Goal: Information Seeking & Learning: Learn about a topic

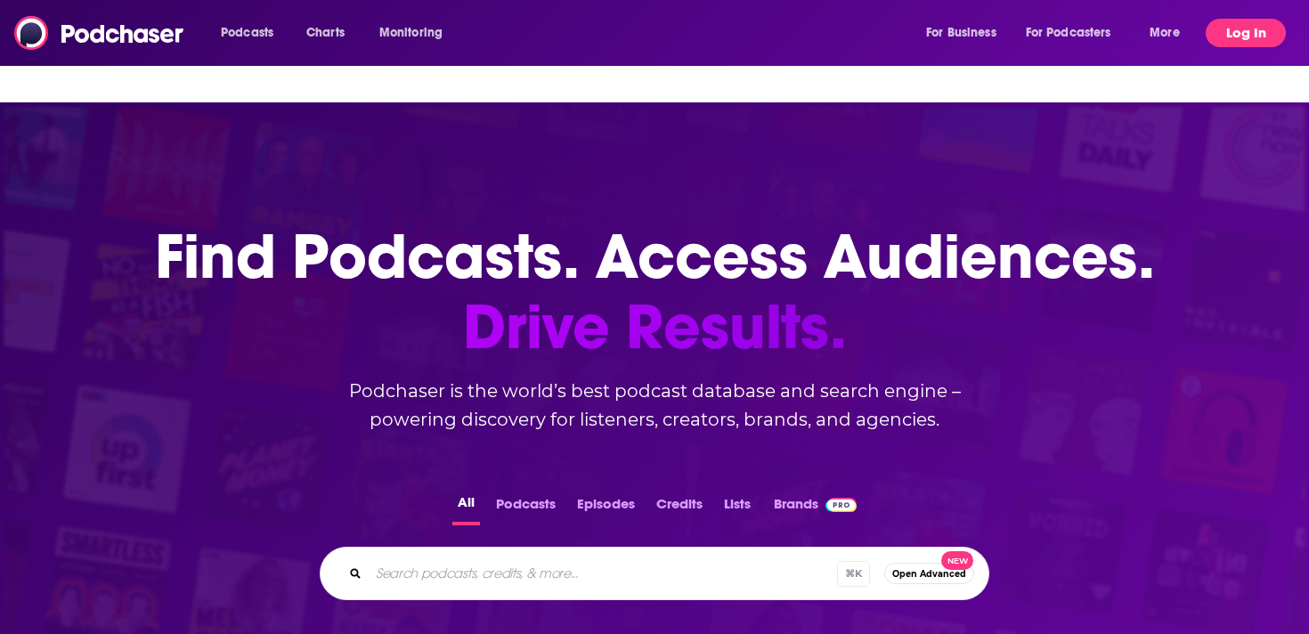
click at [1263, 26] on button "Log In" at bounding box center [1245, 33] width 80 height 28
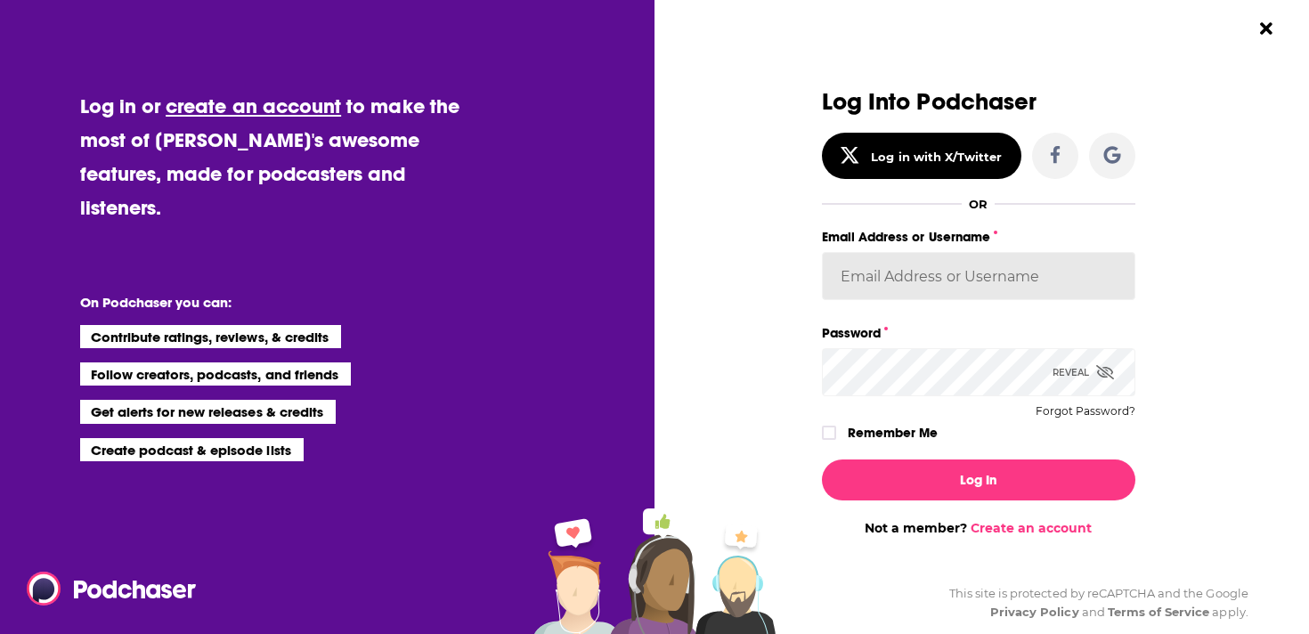
click at [927, 265] on input "Email Address or Username" at bounding box center [978, 276] width 313 height 48
type input "[EMAIL_ADDRESS][DOMAIN_NAME]"
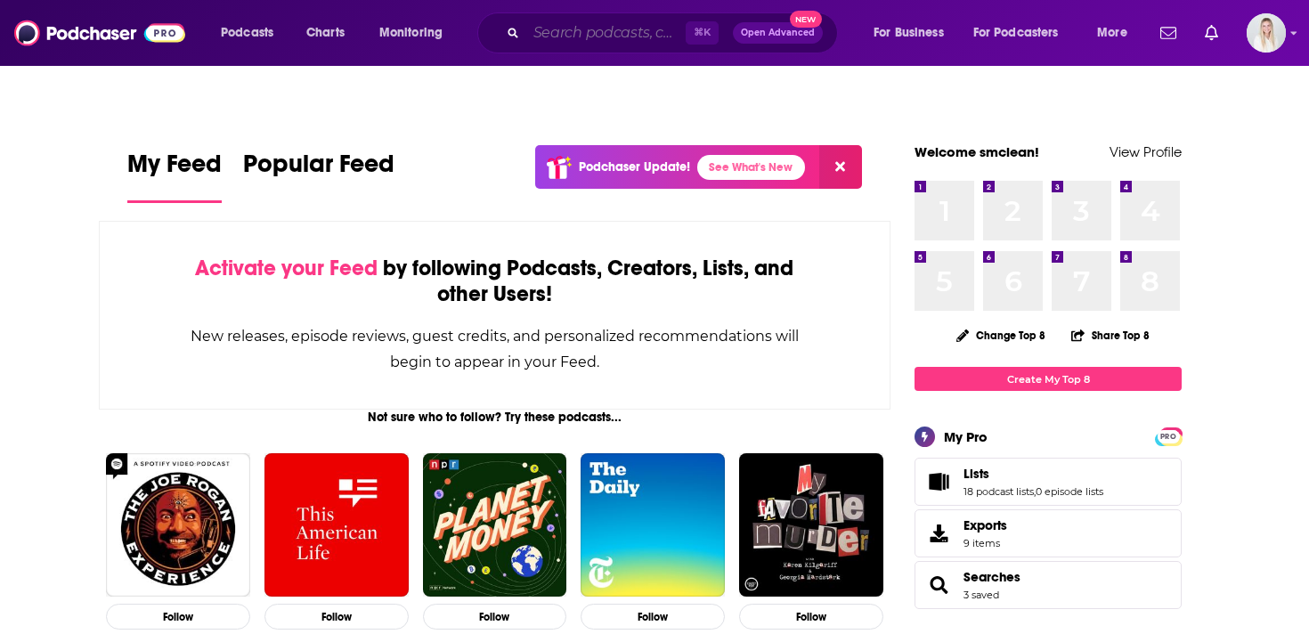
click at [619, 36] on input "Search podcasts, credits, & more..." at bounding box center [605, 33] width 159 height 28
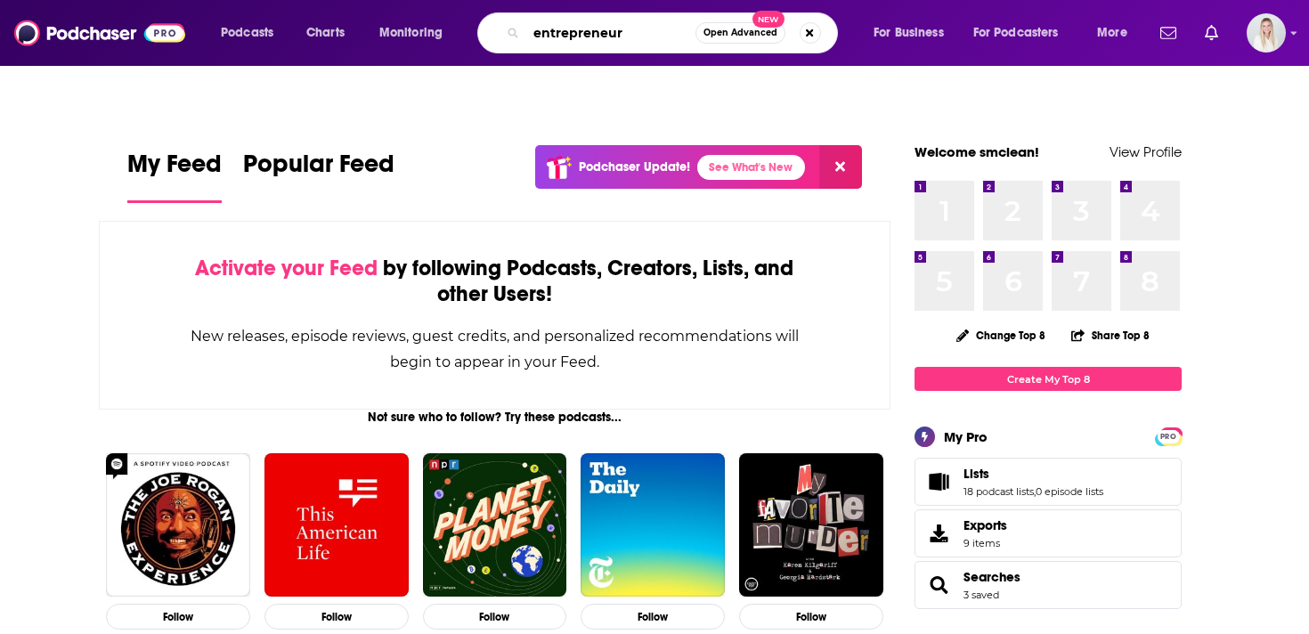
type input "entrepreneur"
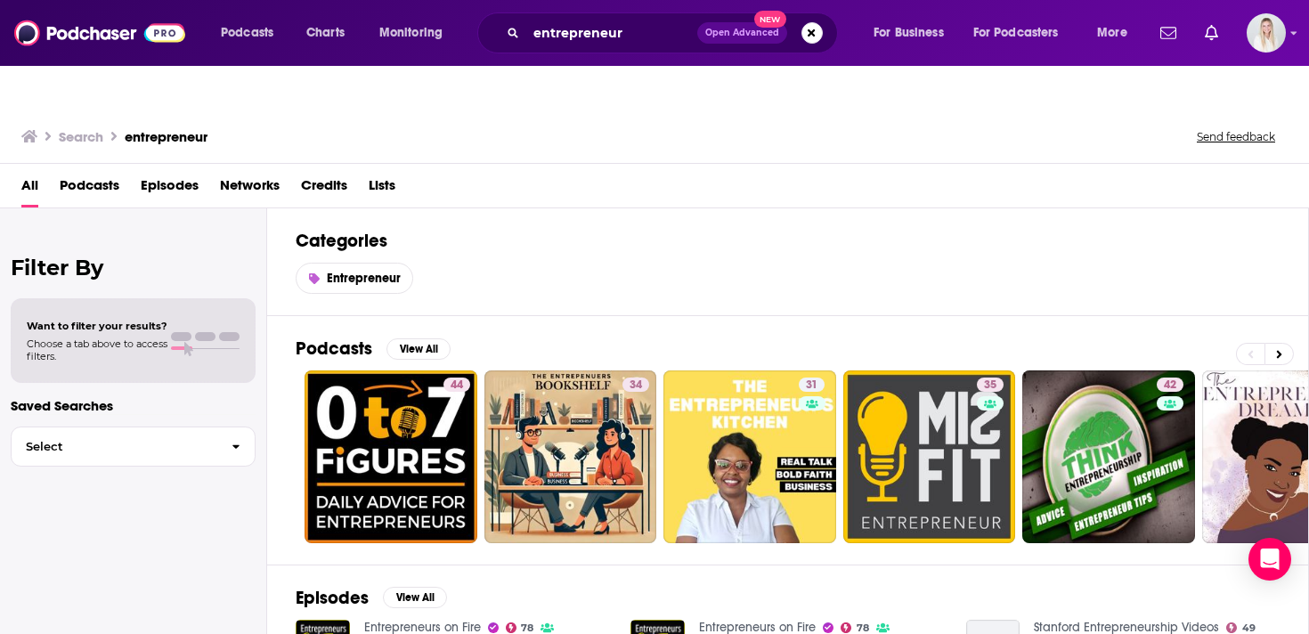
click at [111, 171] on span "Podcasts" at bounding box center [90, 189] width 60 height 37
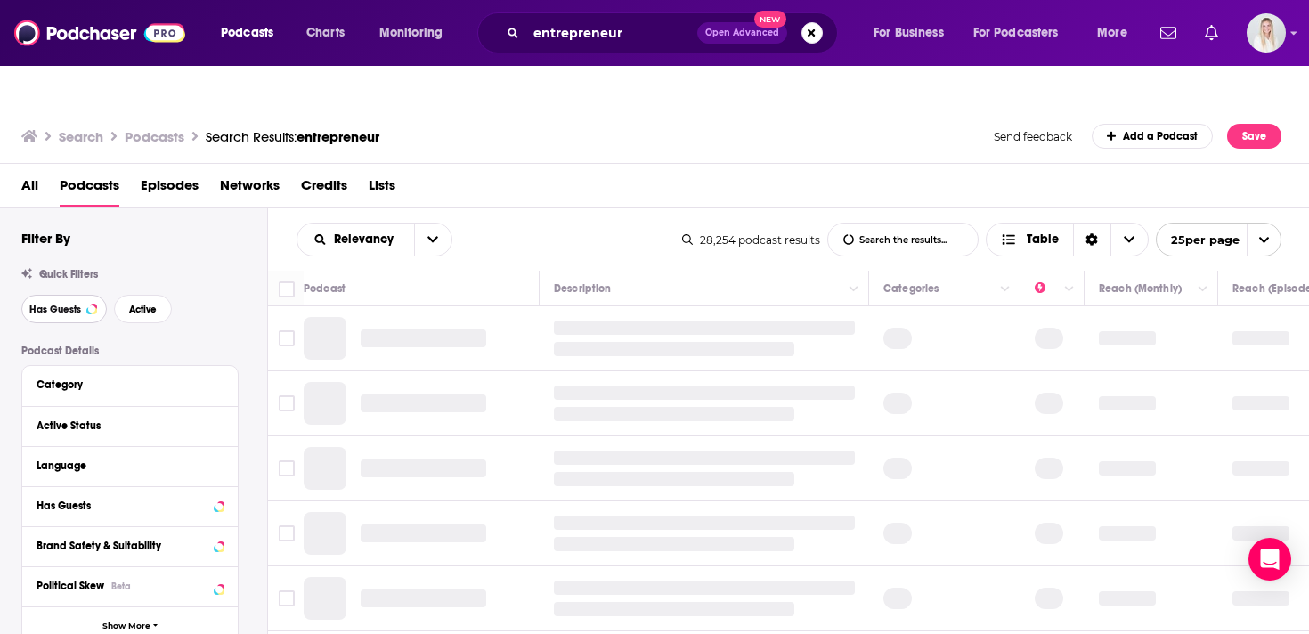
click at [84, 295] on button "Has Guests" at bounding box center [63, 309] width 85 height 28
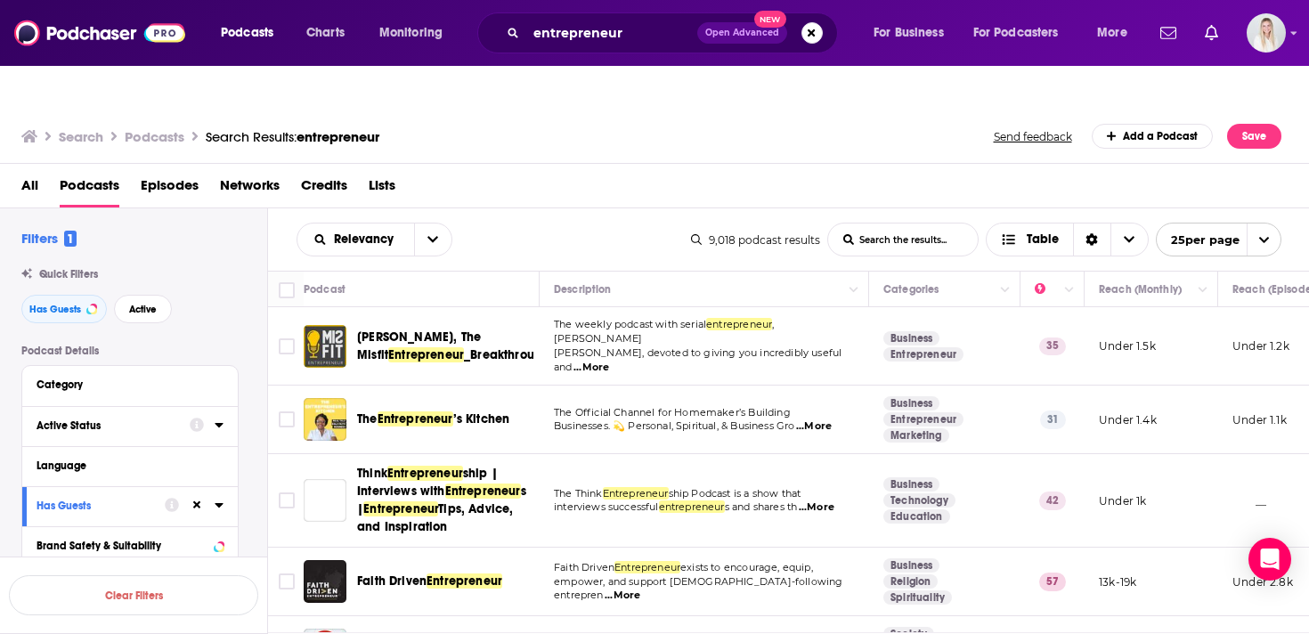
click at [218, 423] on icon at bounding box center [219, 425] width 8 height 4
click at [97, 447] on span "All" at bounding box center [120, 458] width 166 height 23
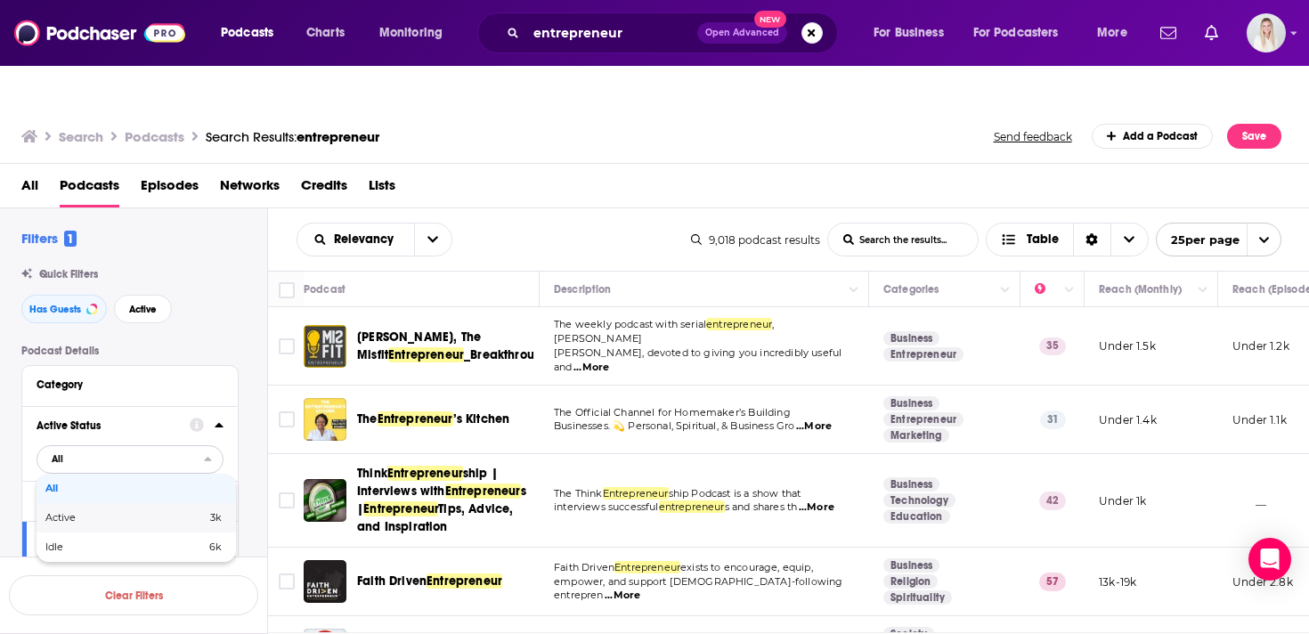
click at [107, 513] on span "Active" at bounding box center [92, 518] width 95 height 10
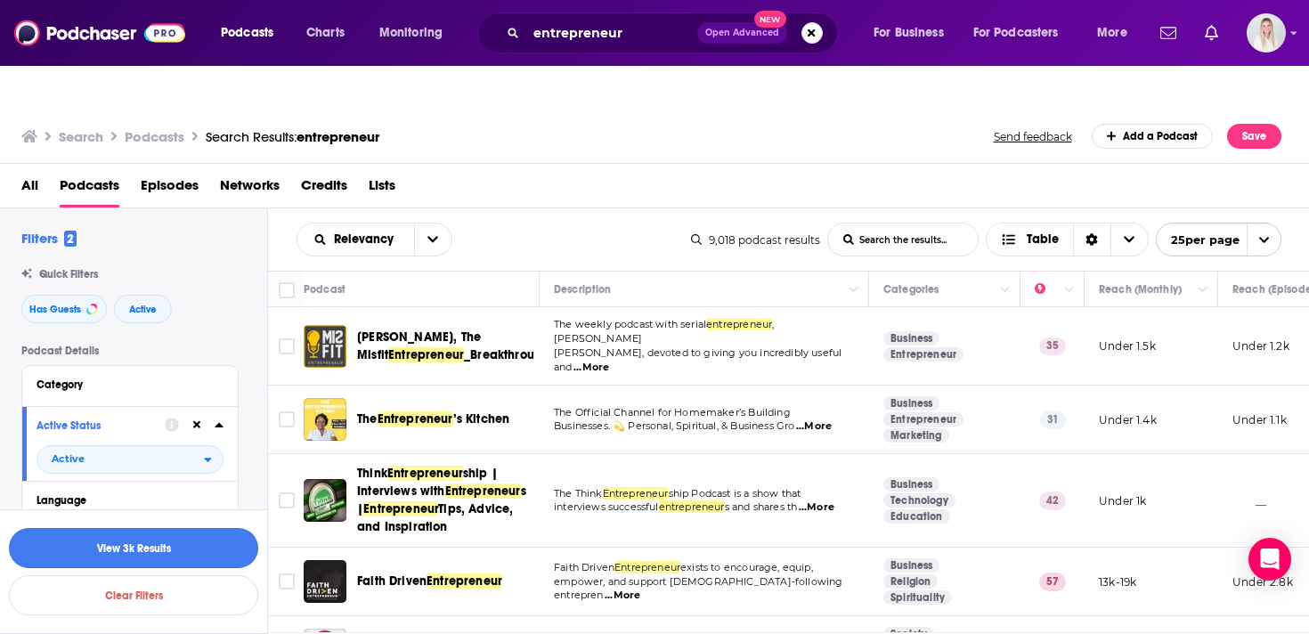
click at [202, 548] on button "View 3k Results" at bounding box center [133, 548] width 249 height 40
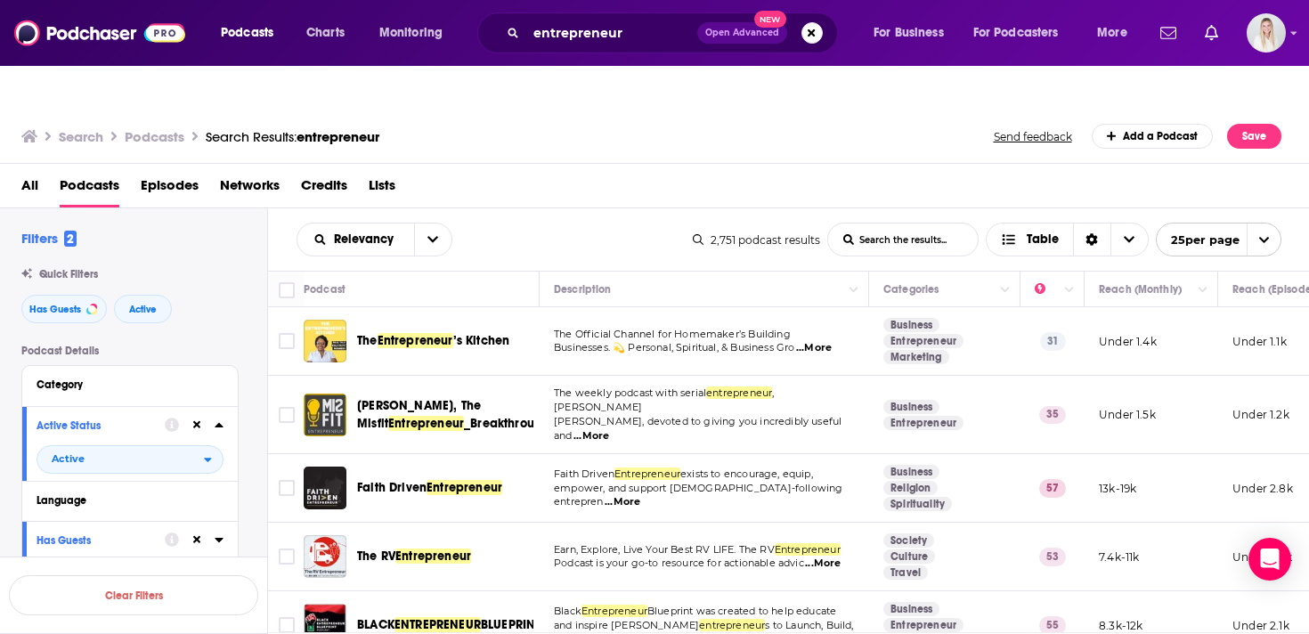
click at [609, 429] on span "...More" at bounding box center [591, 436] width 36 height 14
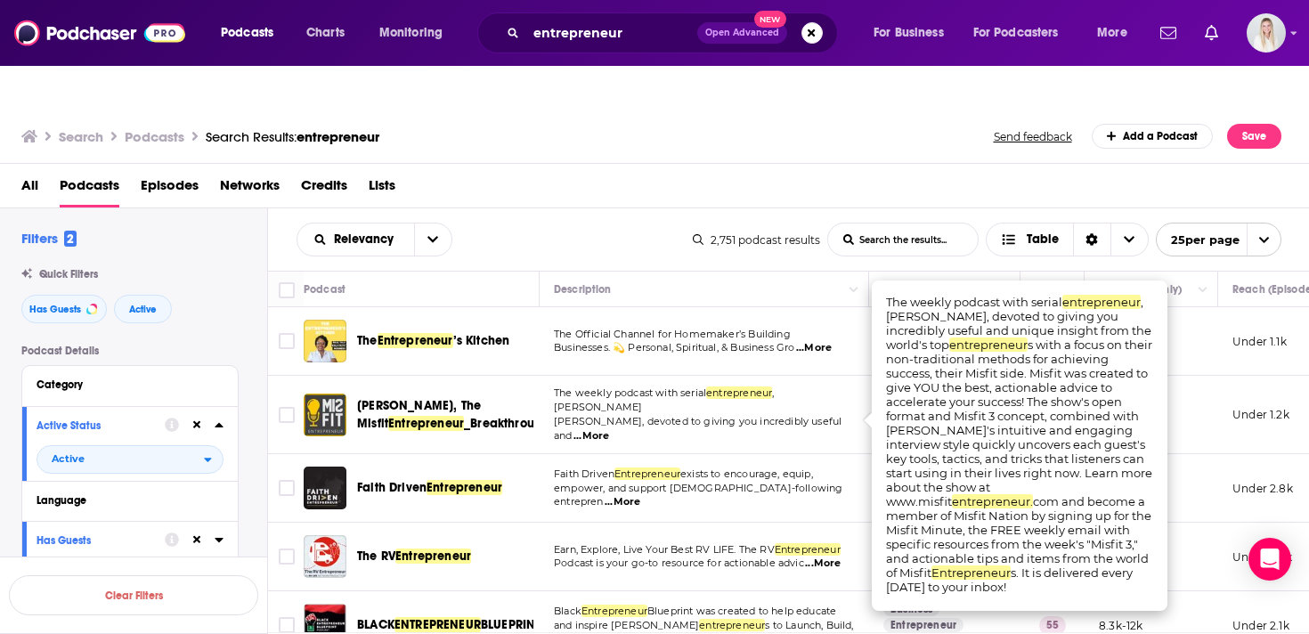
click at [755, 171] on div "All Podcasts Episodes Networks Credits Lists" at bounding box center [658, 189] width 1274 height 37
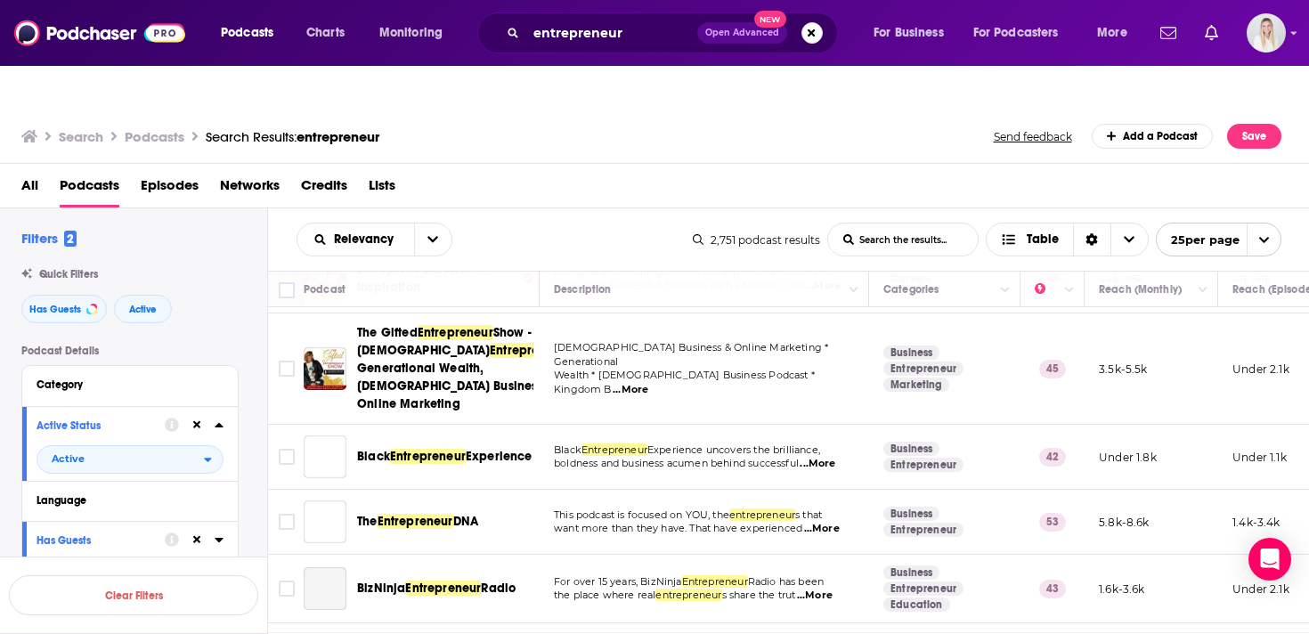
scroll to position [432, 0]
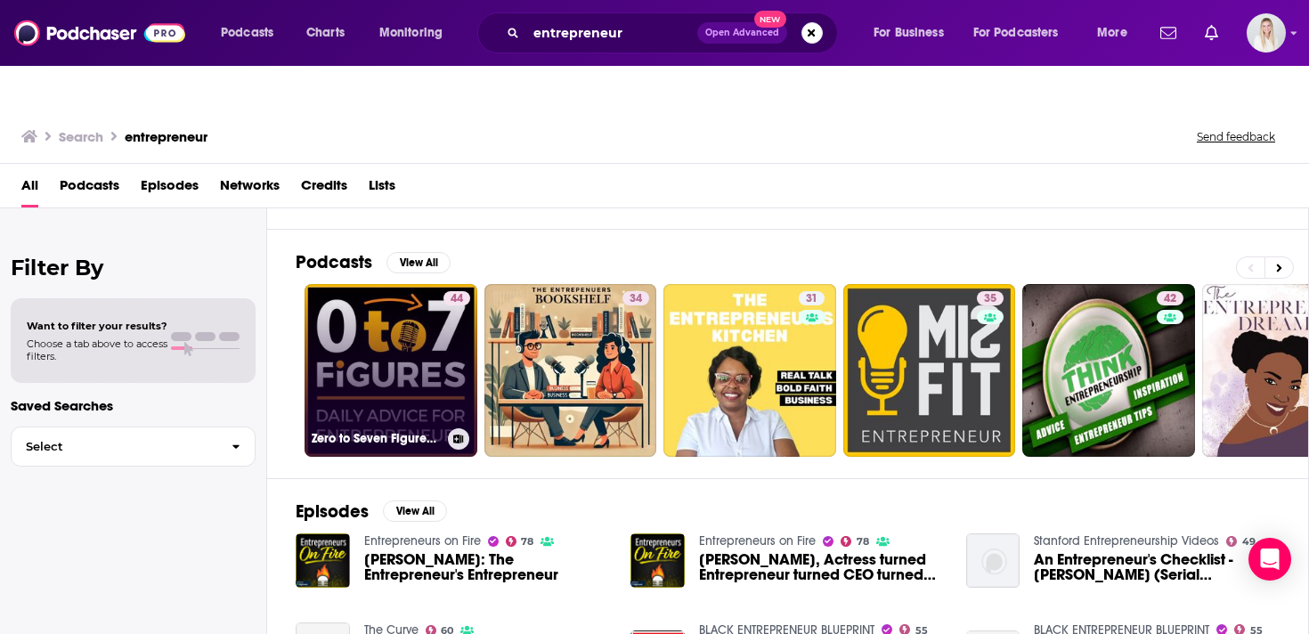
scroll to position [100, 0]
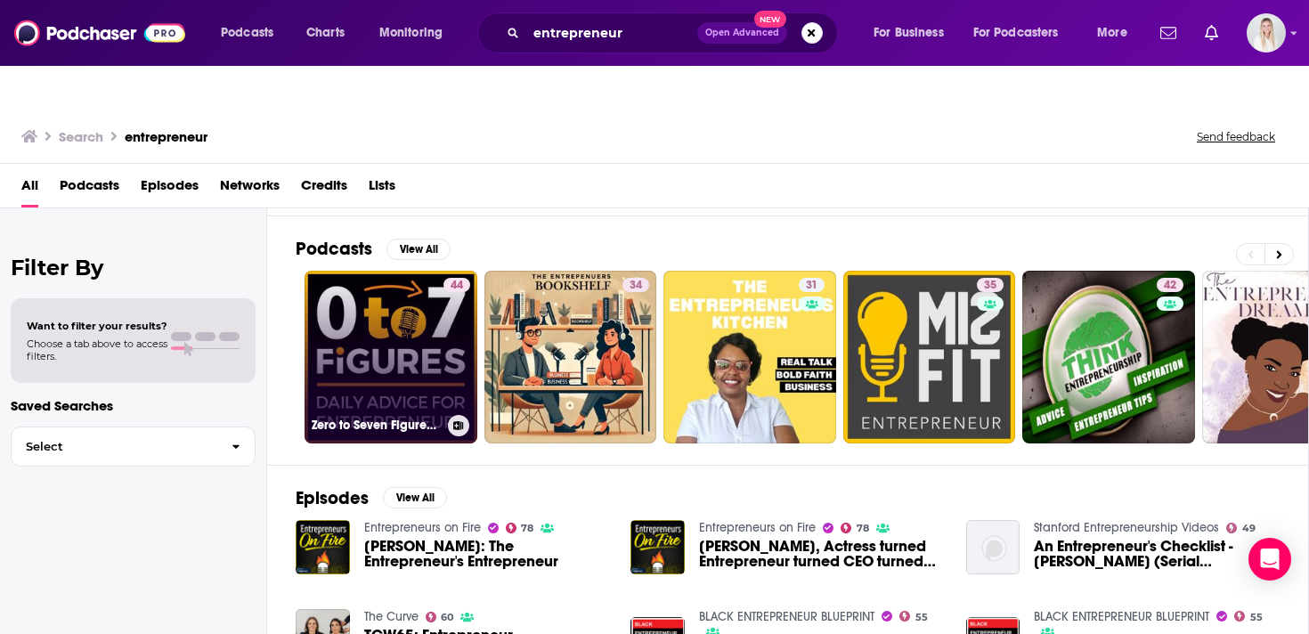
click at [409, 310] on link "44 Zero to Seven Figures Entrepreneur Podcast - Entrepreneur Tips & Entrepreneu…" at bounding box center [390, 357] width 173 height 173
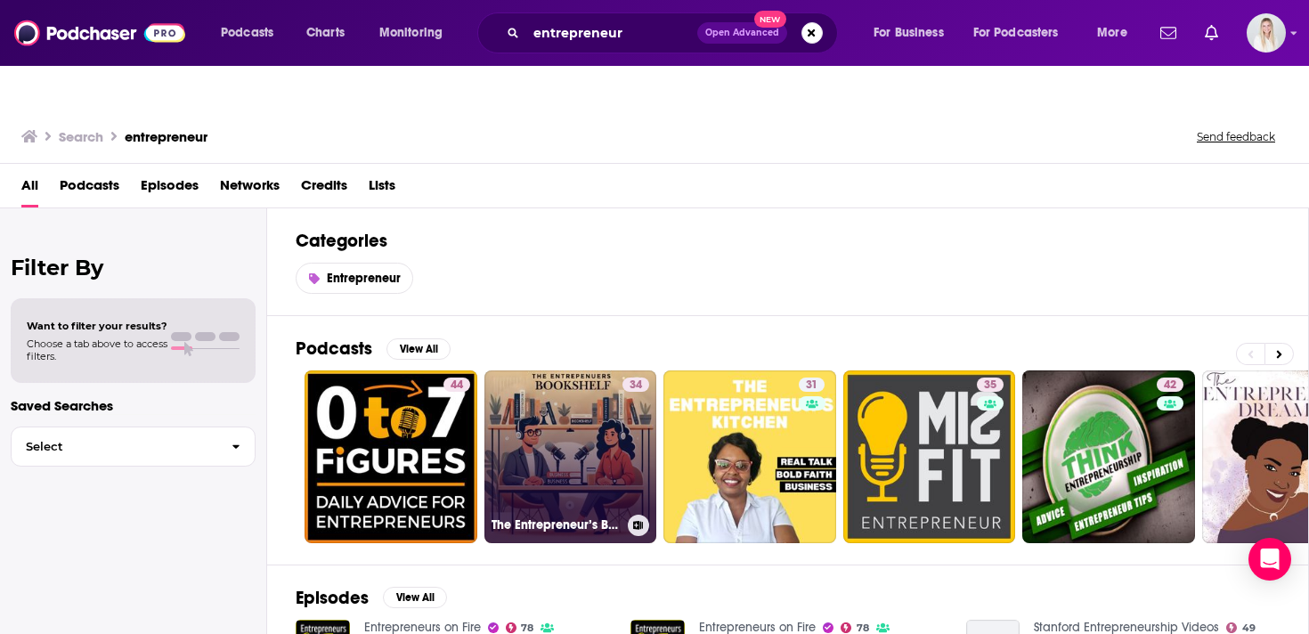
click at [574, 418] on link "34 The Entrepreneur’s Bookshelf" at bounding box center [570, 456] width 173 height 173
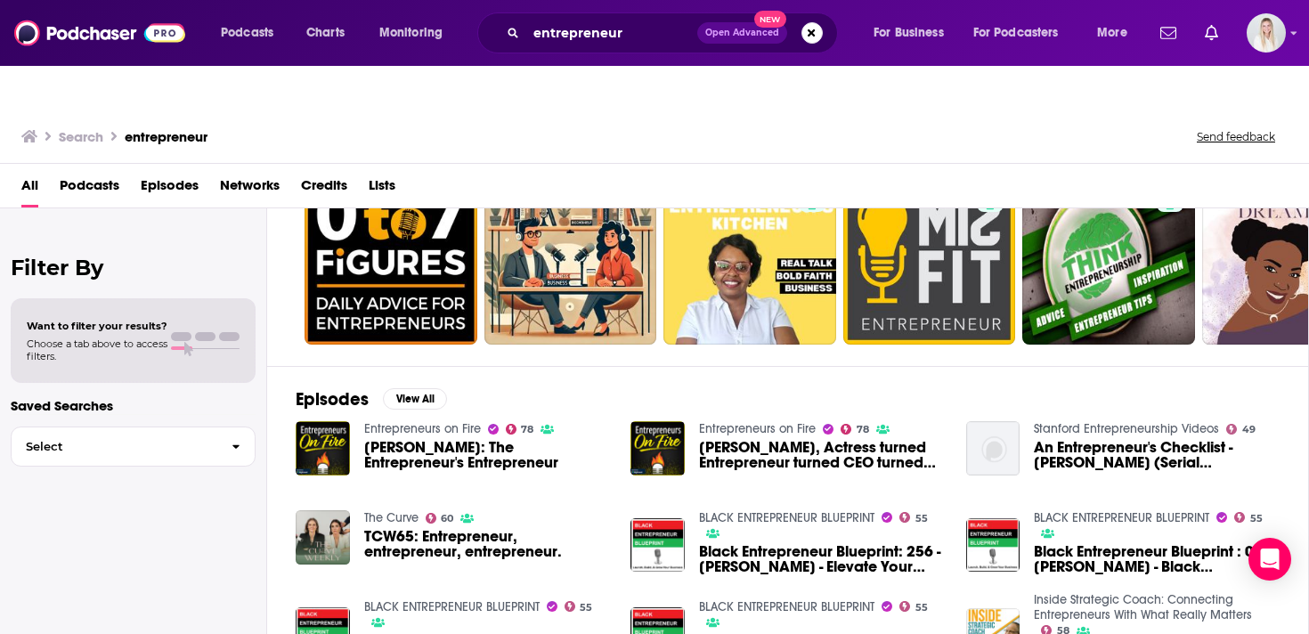
scroll to position [9, 0]
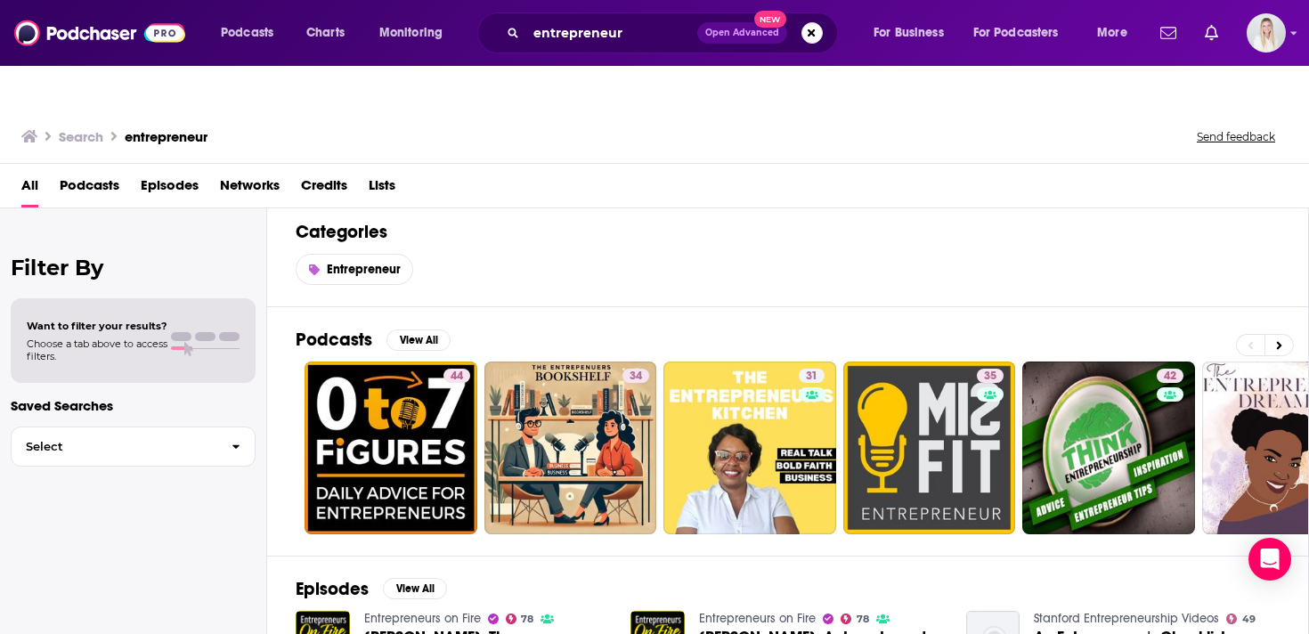
click at [106, 171] on span "Podcasts" at bounding box center [90, 189] width 60 height 37
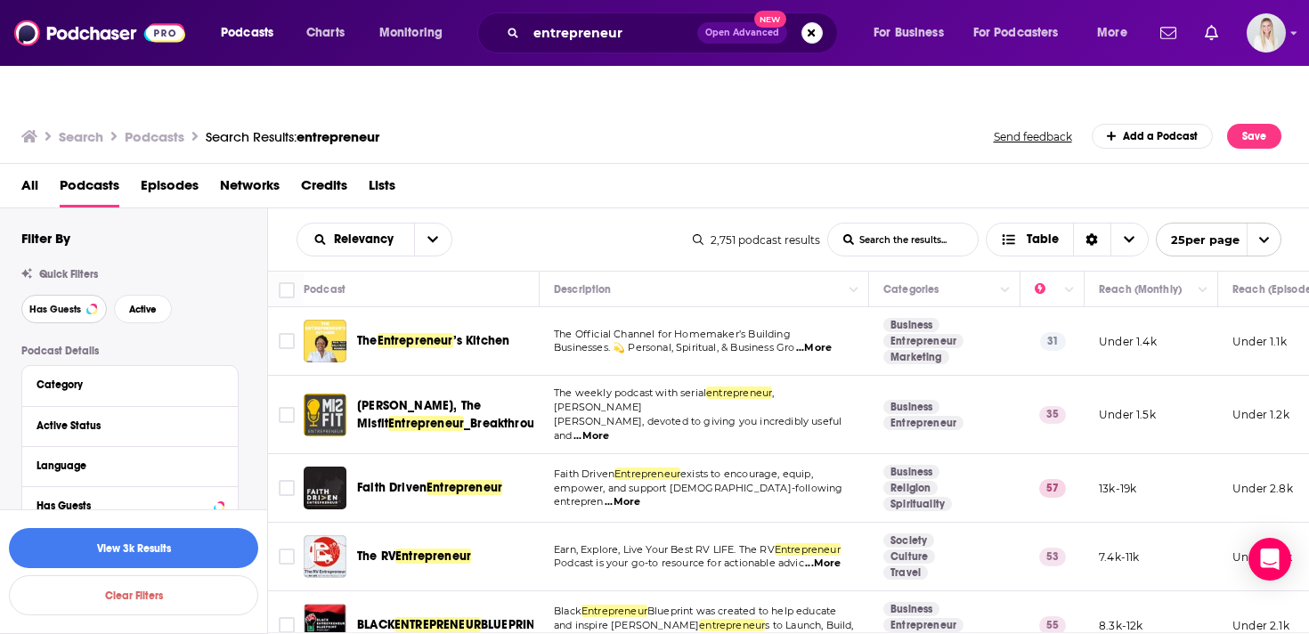
click at [81, 295] on button "Has Guests" at bounding box center [63, 309] width 85 height 28
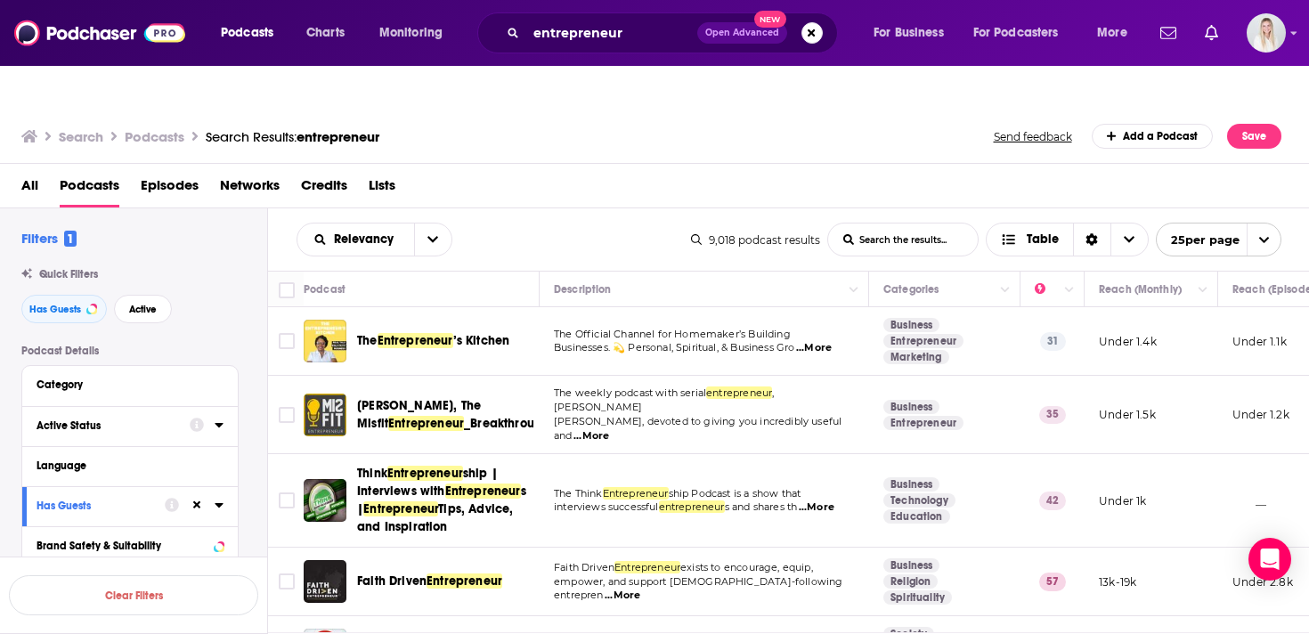
click at [223, 423] on icon at bounding box center [219, 425] width 8 height 4
click at [137, 447] on span "All" at bounding box center [120, 458] width 166 height 23
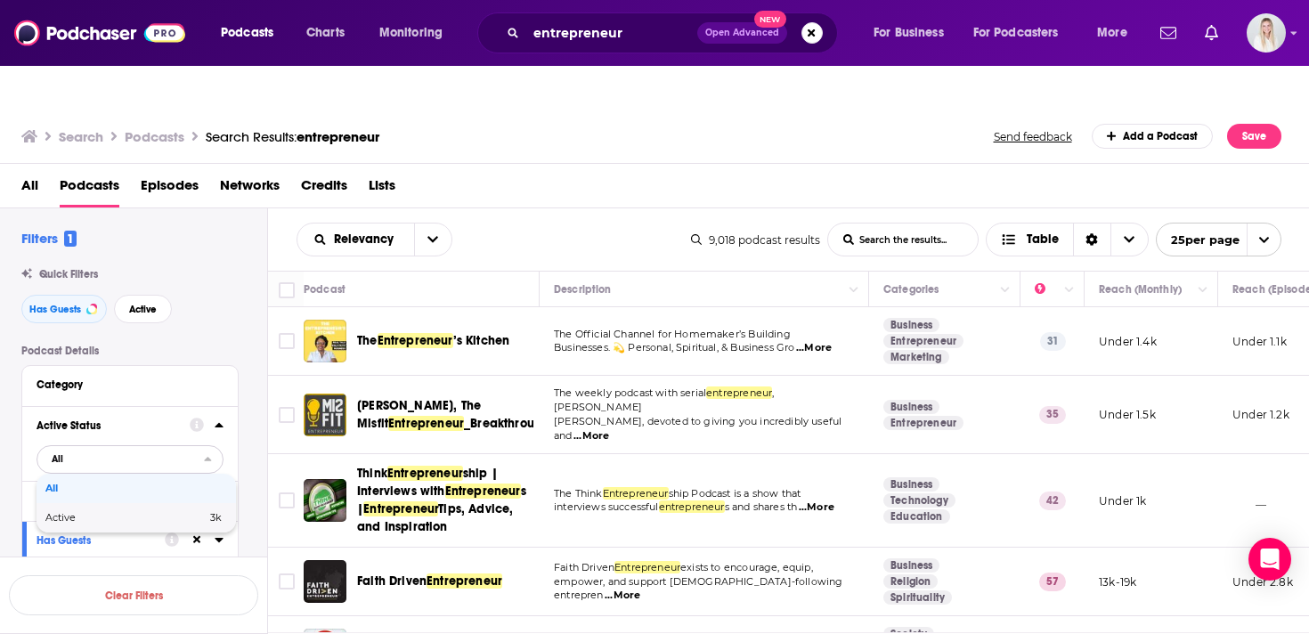
click at [117, 513] on span "Active" at bounding box center [92, 518] width 95 height 10
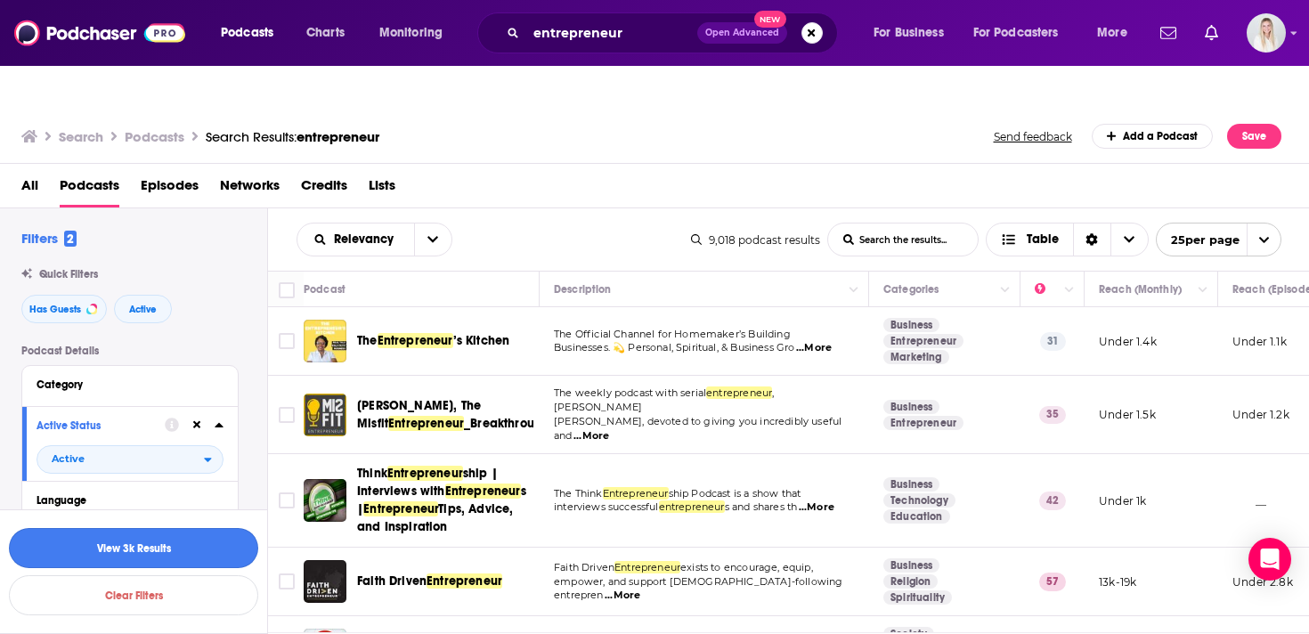
click at [118, 538] on button "View 3k Results" at bounding box center [133, 548] width 249 height 40
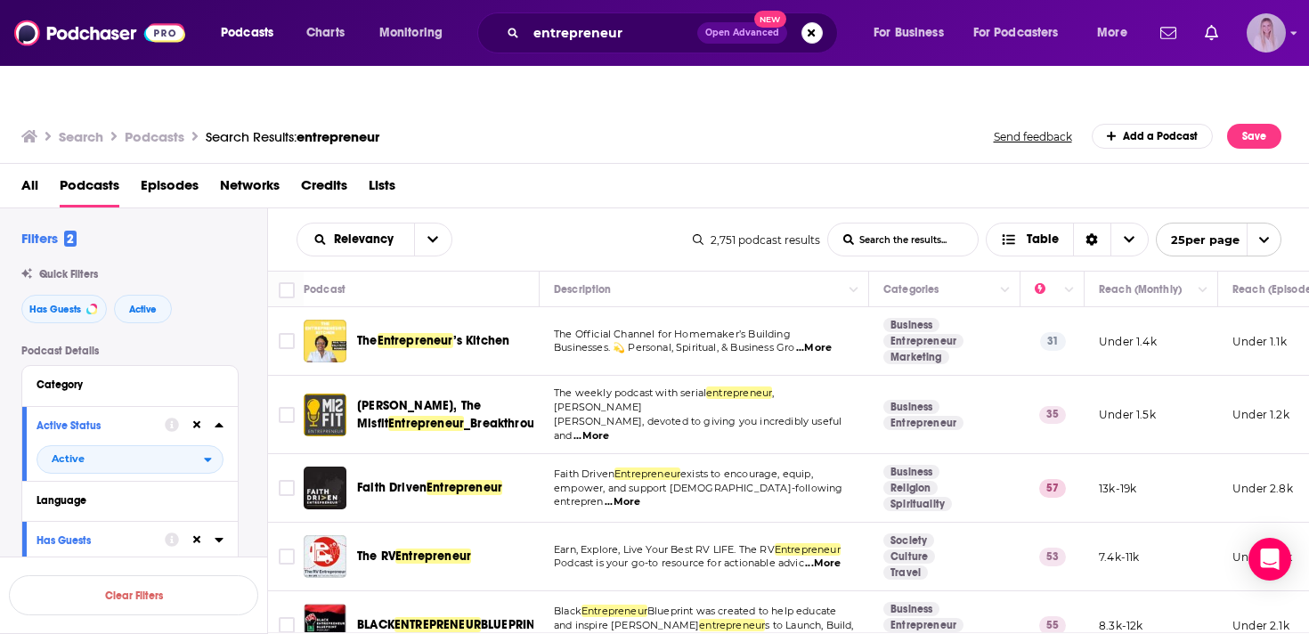
click at [1280, 37] on img "Logged in as smclean" at bounding box center [1265, 32] width 39 height 39
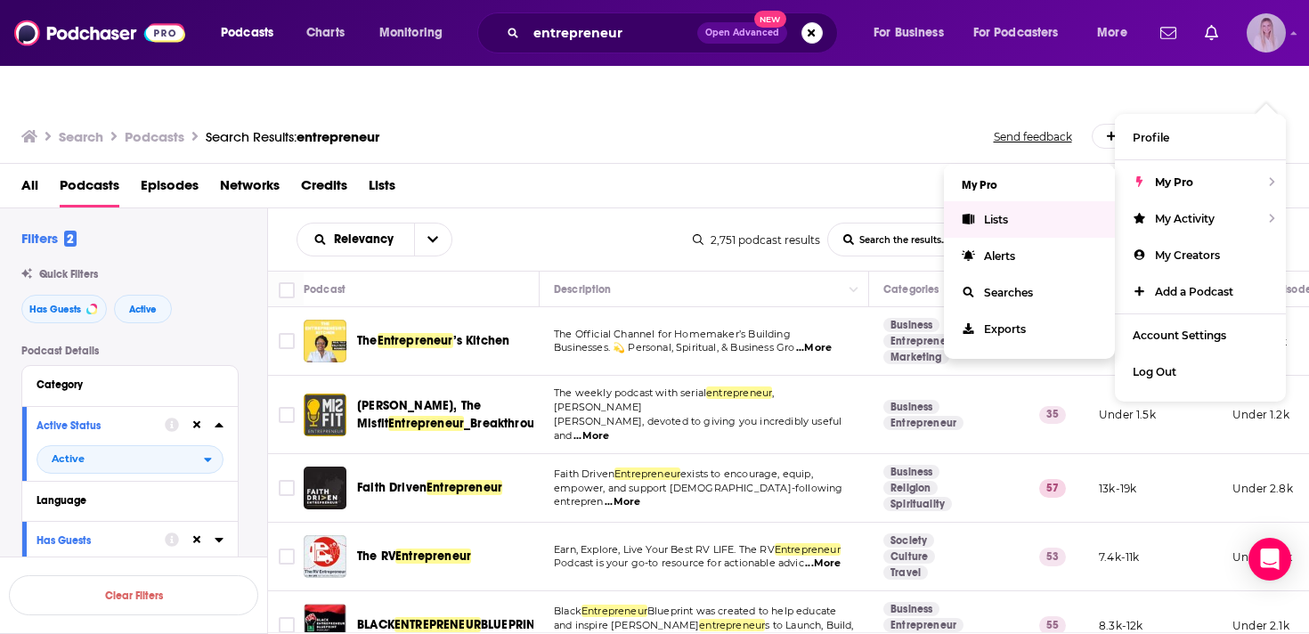
click at [1024, 201] on link "Lists" at bounding box center [1029, 219] width 171 height 37
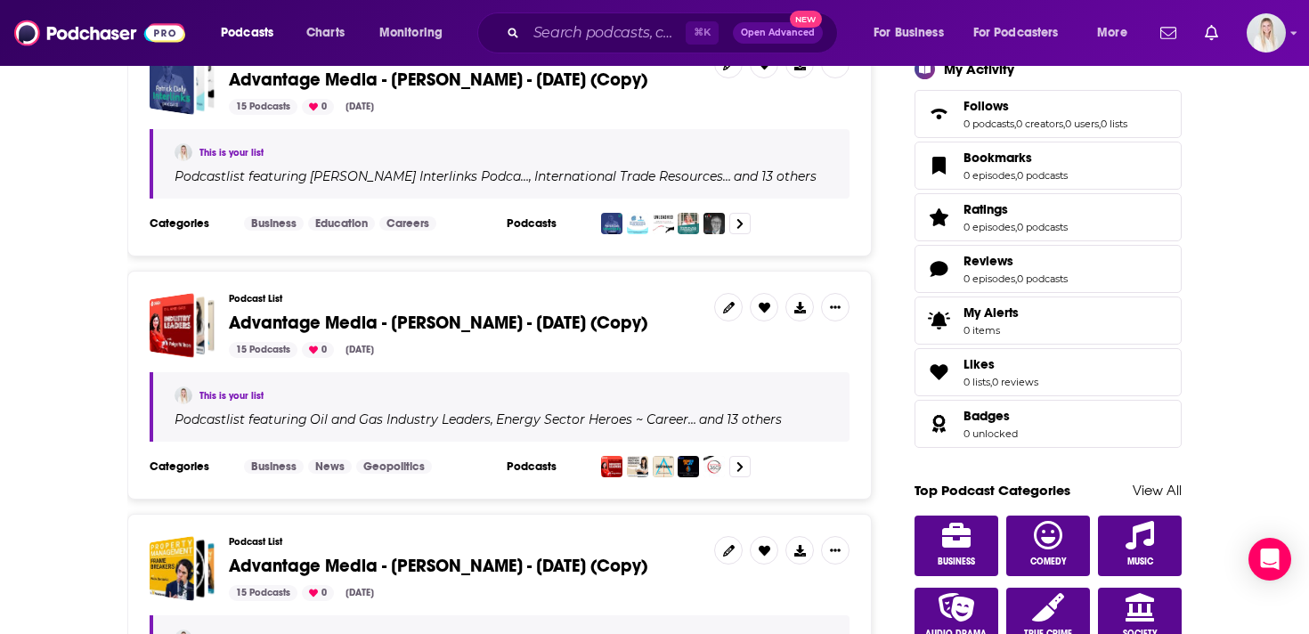
scroll to position [588, 0]
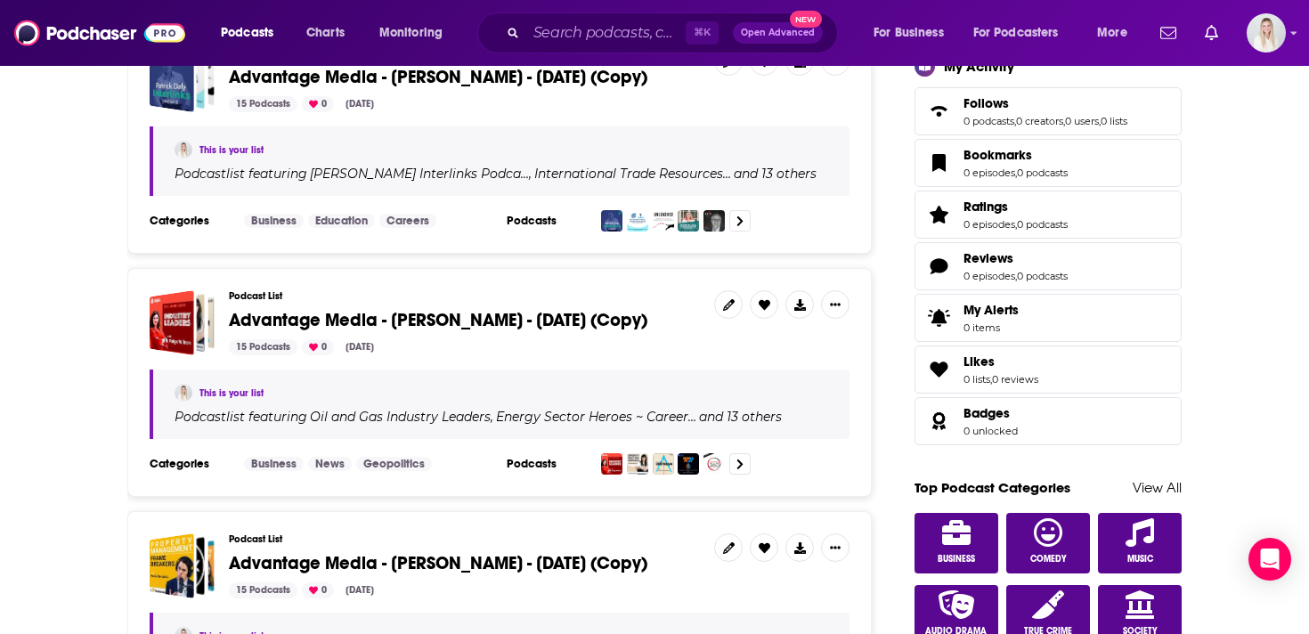
click at [399, 309] on span "Advantage Media - [PERSON_NAME] - [DATE] (Copy)" at bounding box center [438, 320] width 418 height 22
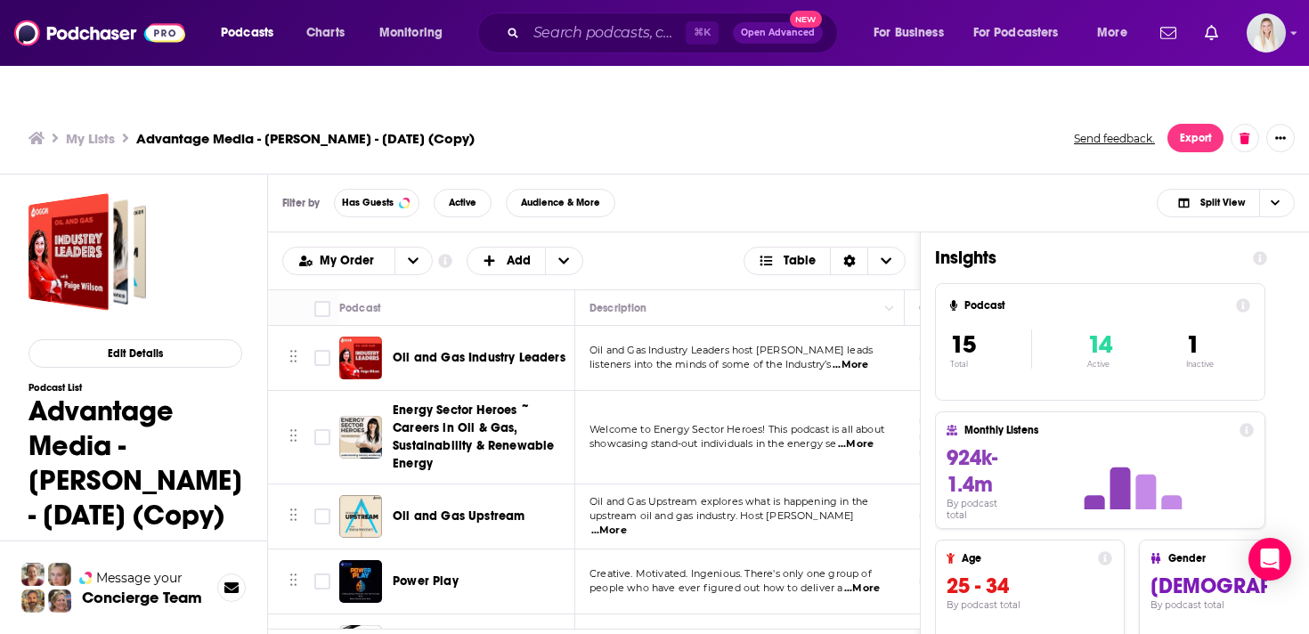
click at [857, 358] on span "...More" at bounding box center [850, 365] width 36 height 14
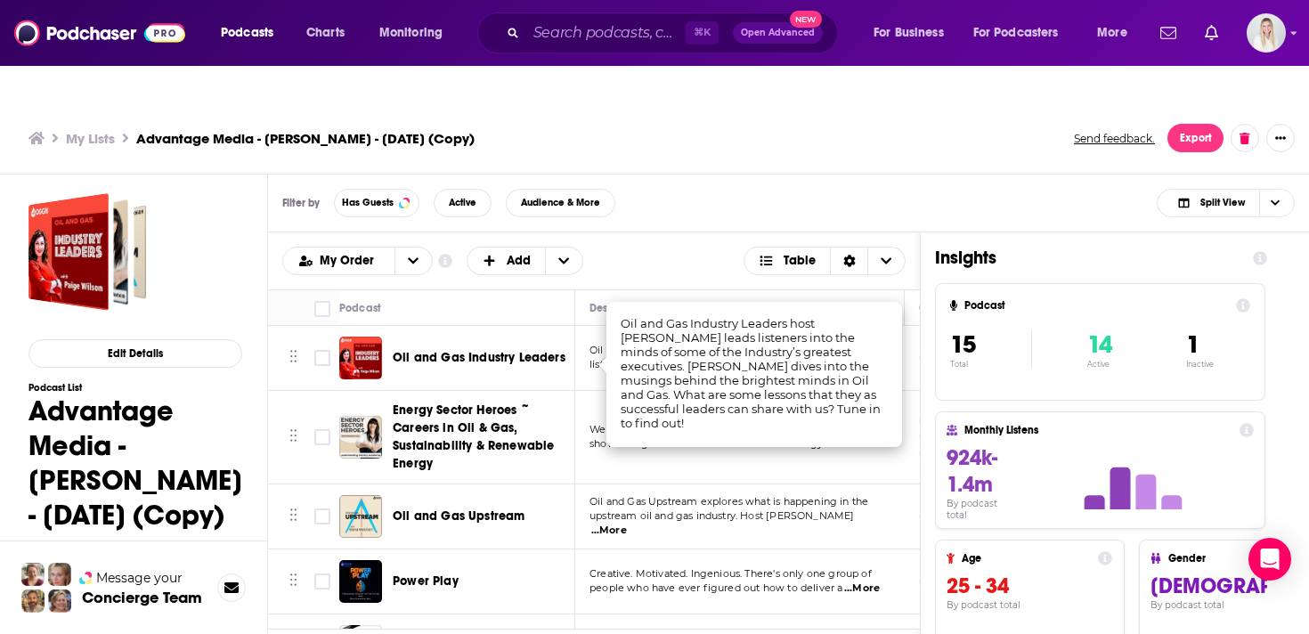
click at [745, 131] on div "My Lists Advantage Media - [PERSON_NAME] - [DATE] (Copy) Send feedback. Export" at bounding box center [654, 138] width 1309 height 72
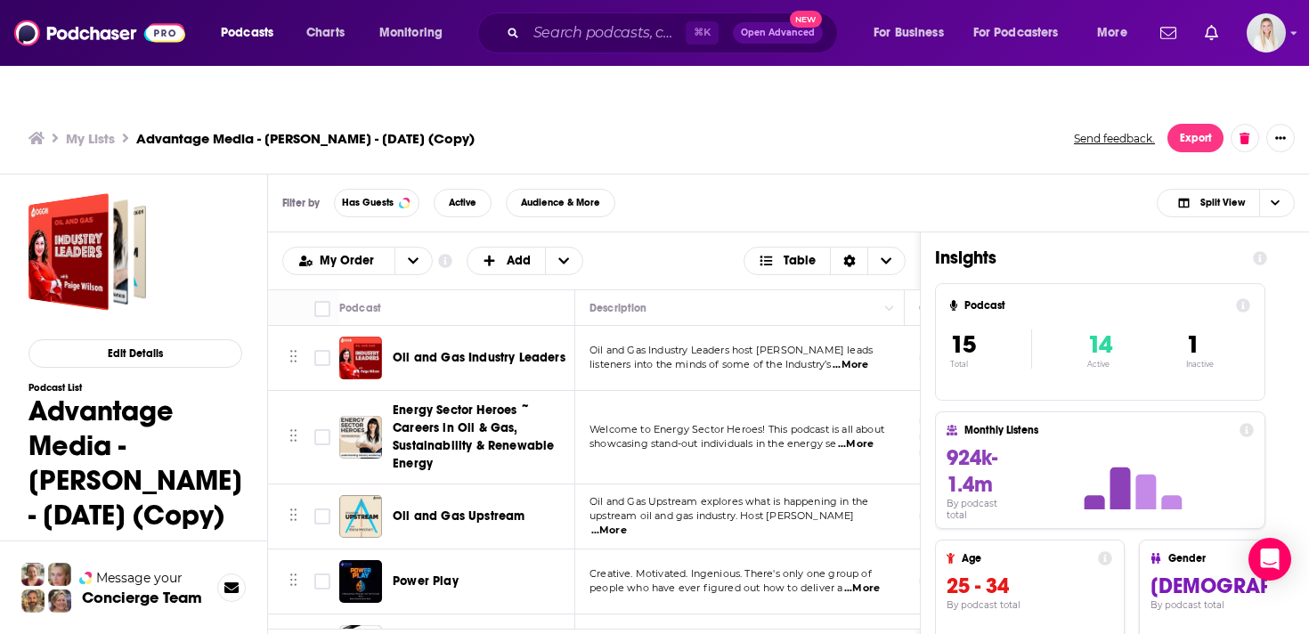
click at [864, 437] on span "...More" at bounding box center [856, 444] width 36 height 14
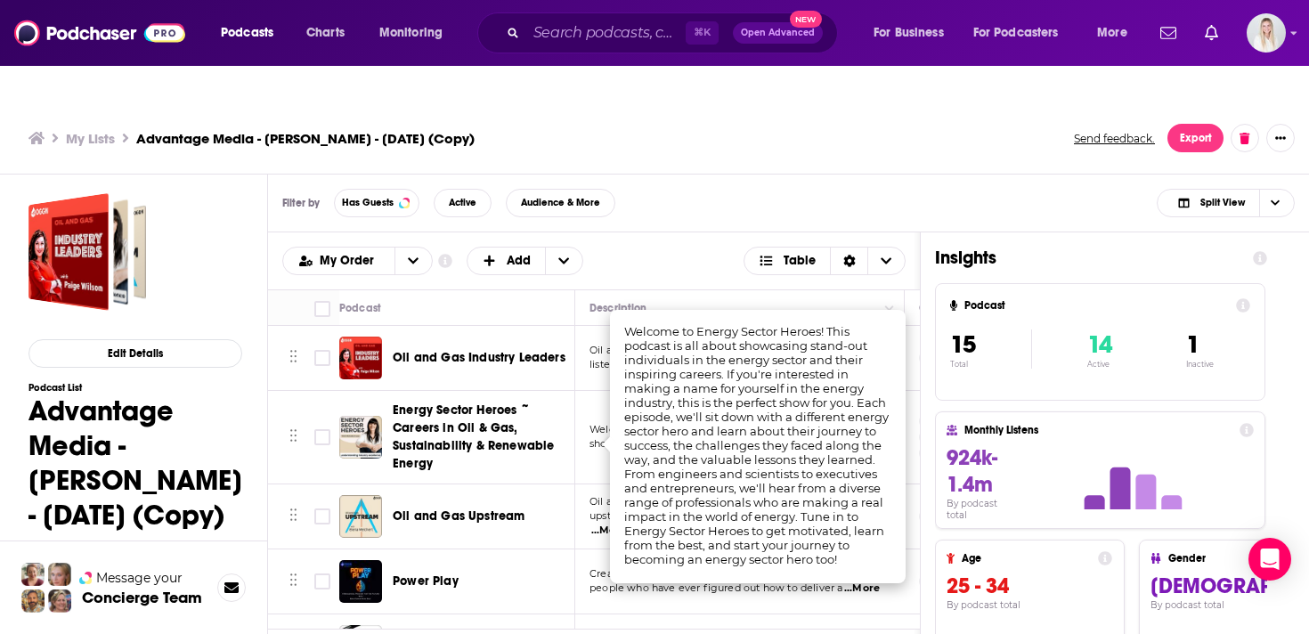
click at [823, 134] on div "My Lists Advantage Media - [PERSON_NAME] - [DATE] (Copy) Send feedback. Export" at bounding box center [654, 138] width 1309 height 72
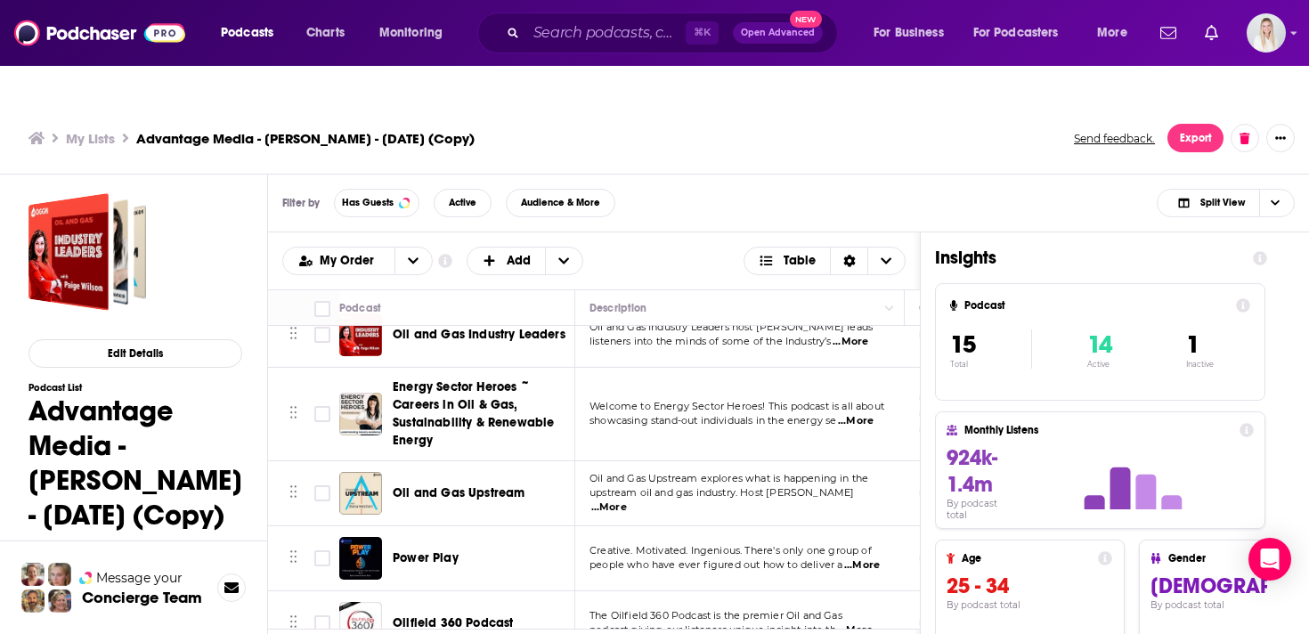
scroll to position [42, 0]
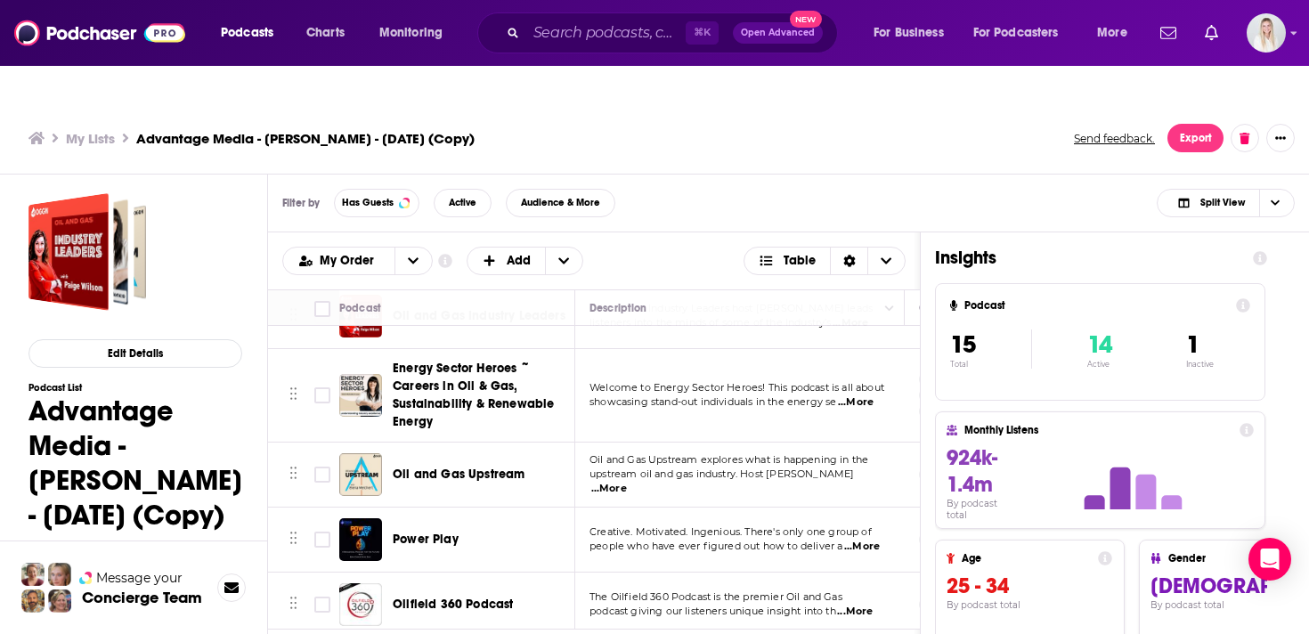
click at [627, 482] on span "...More" at bounding box center [609, 489] width 36 height 14
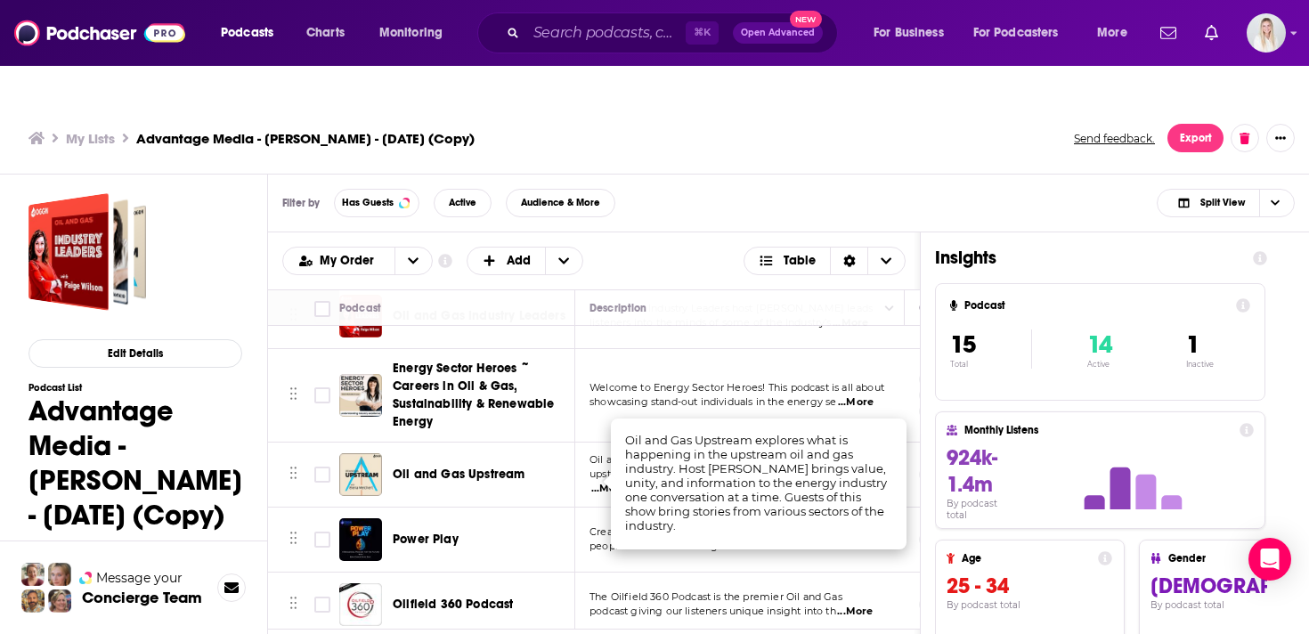
click at [801, 130] on ul "My Lists Advantage Media - [PERSON_NAME] - [DATE] (Copy)" at bounding box center [541, 138] width 1026 height 17
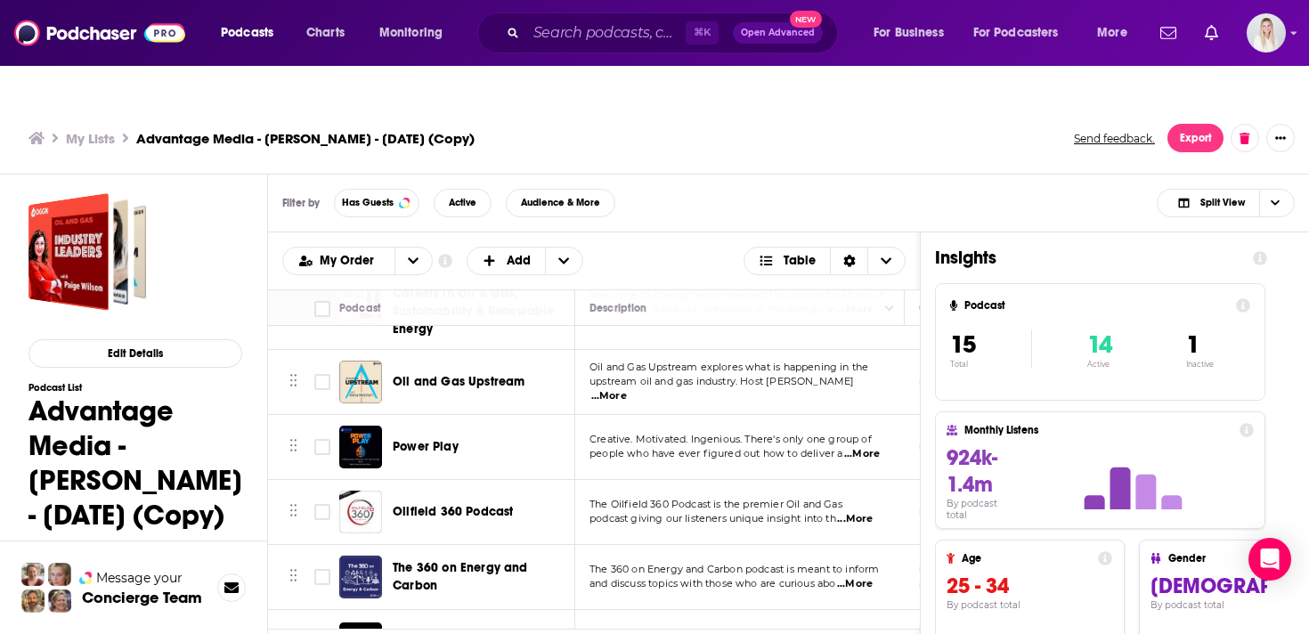
scroll to position [138, 0]
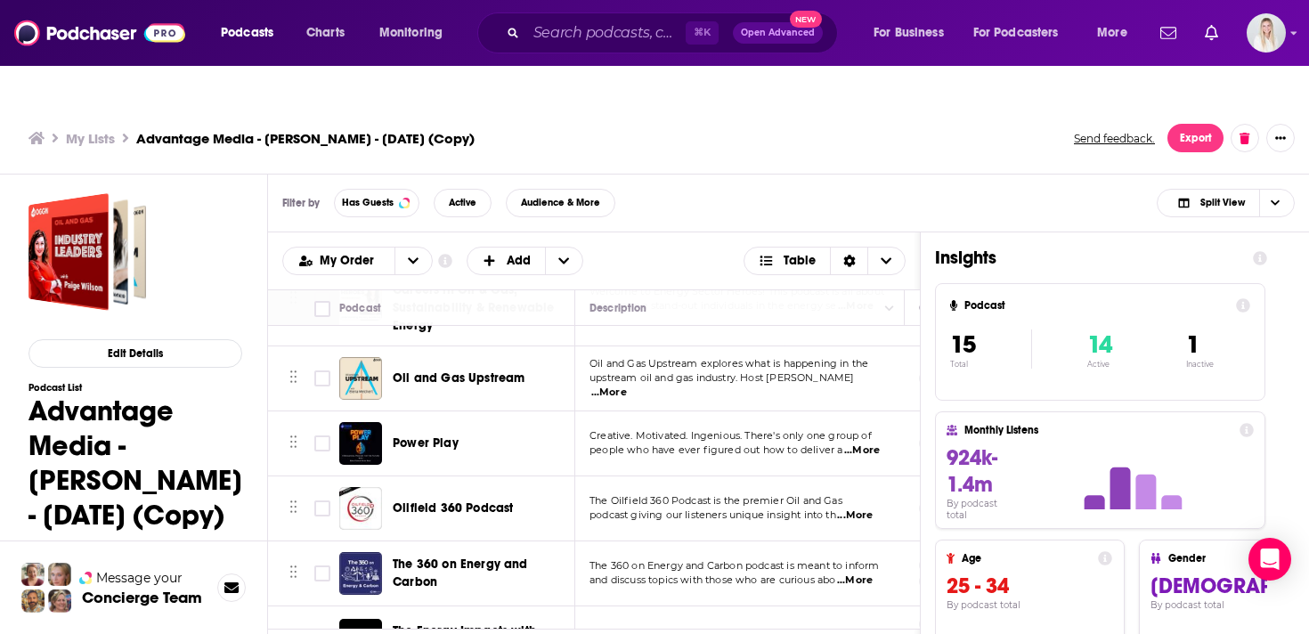
click at [861, 420] on td "Creative. Motivated. Ingenious. There's only one group of people who have ever …" at bounding box center [739, 443] width 329 height 65
click at [859, 443] on span "...More" at bounding box center [862, 450] width 36 height 14
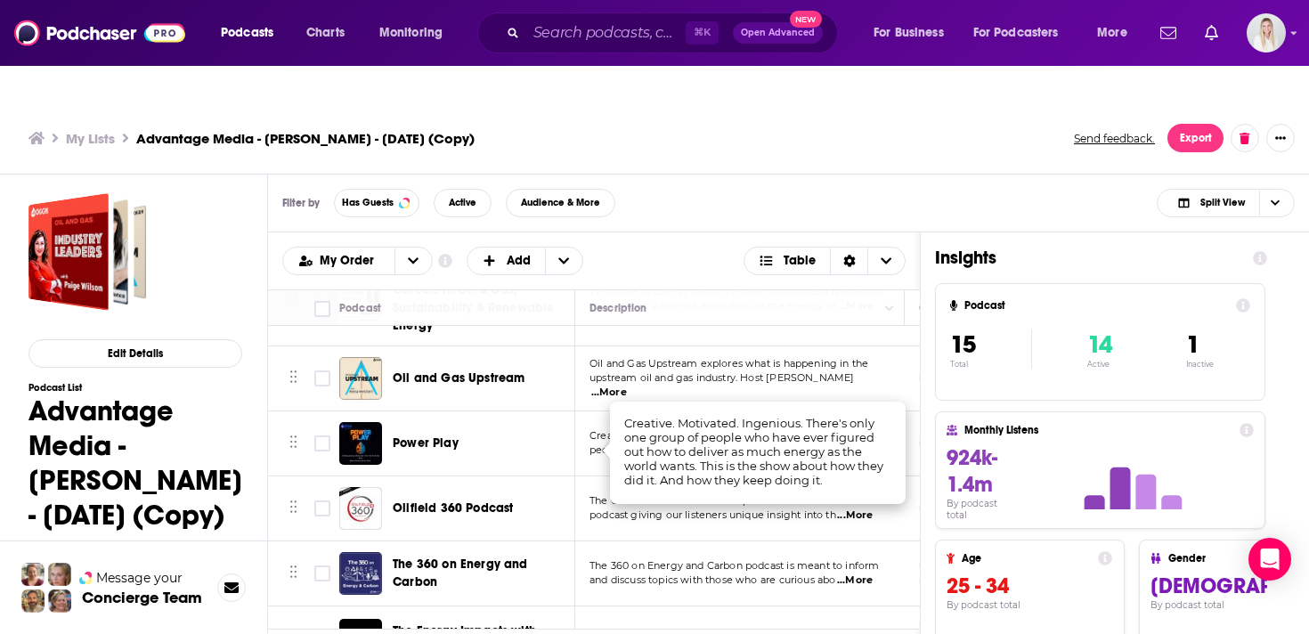
click at [779, 116] on div "My Lists Advantage Media - [PERSON_NAME] - [DATE] (Copy) Send feedback. Export" at bounding box center [654, 138] width 1309 height 72
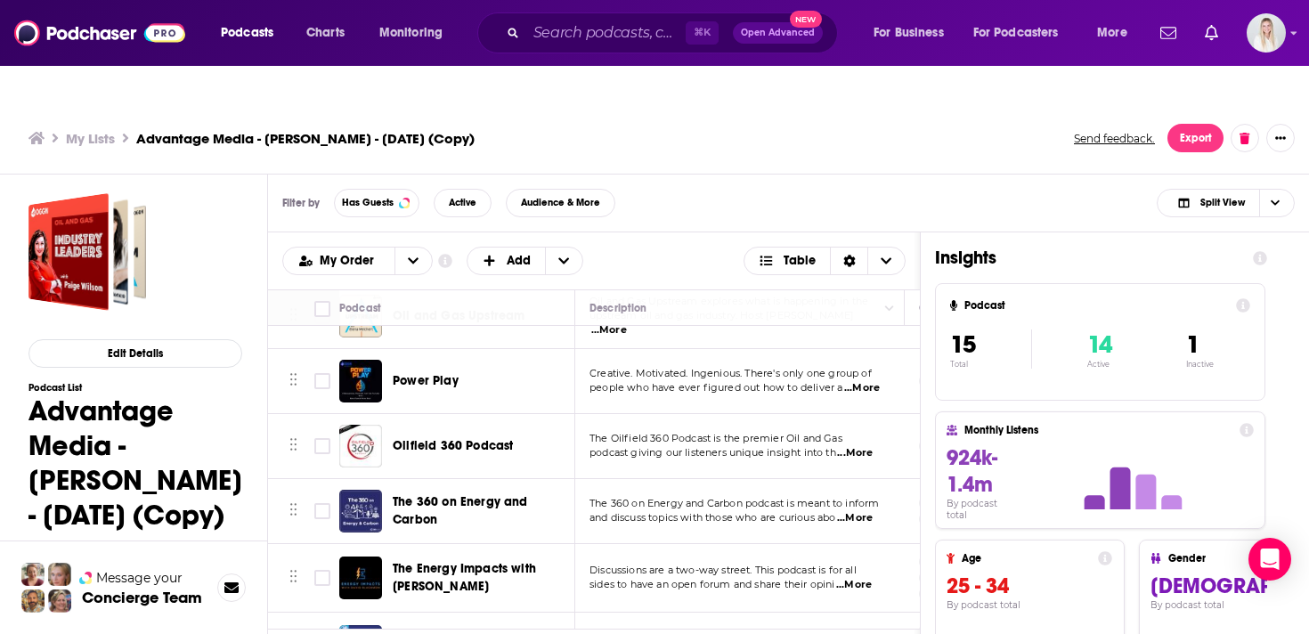
scroll to position [225, 0]
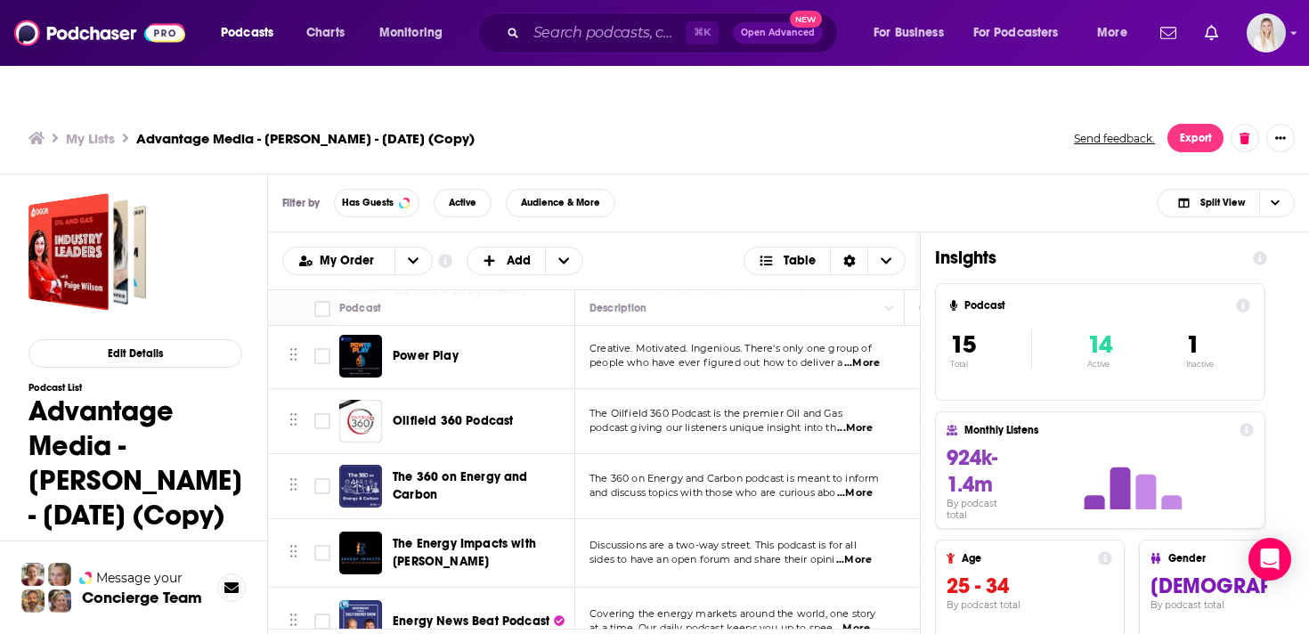
click at [857, 421] on span "...More" at bounding box center [855, 428] width 36 height 14
click at [828, 174] on div "Filter by Has Guests Active Audience & More Split View" at bounding box center [788, 203] width 1041 height 58
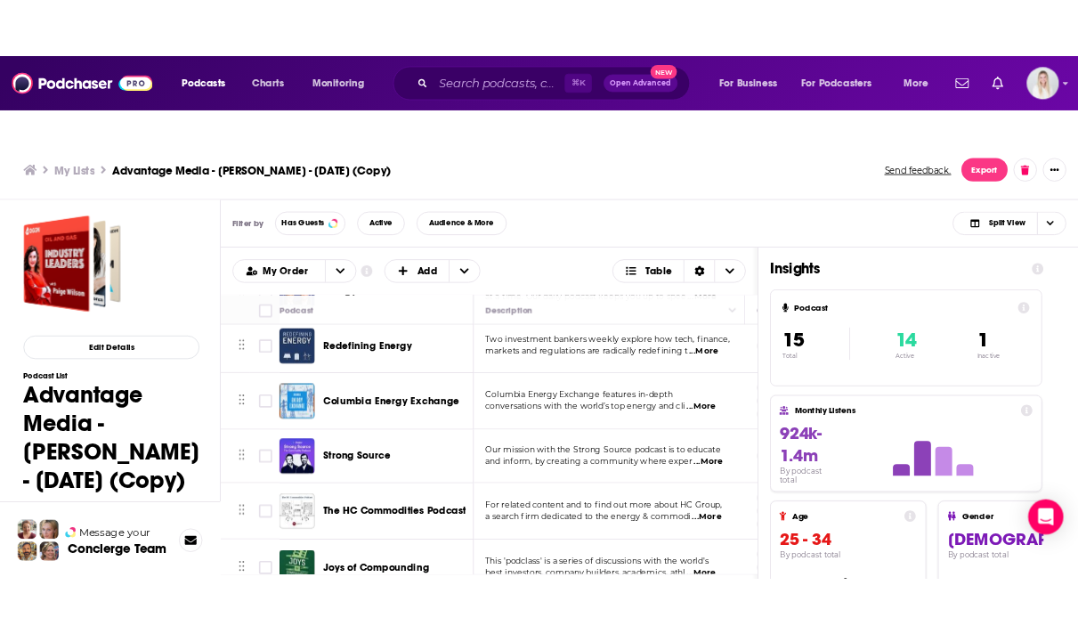
scroll to position [565, 0]
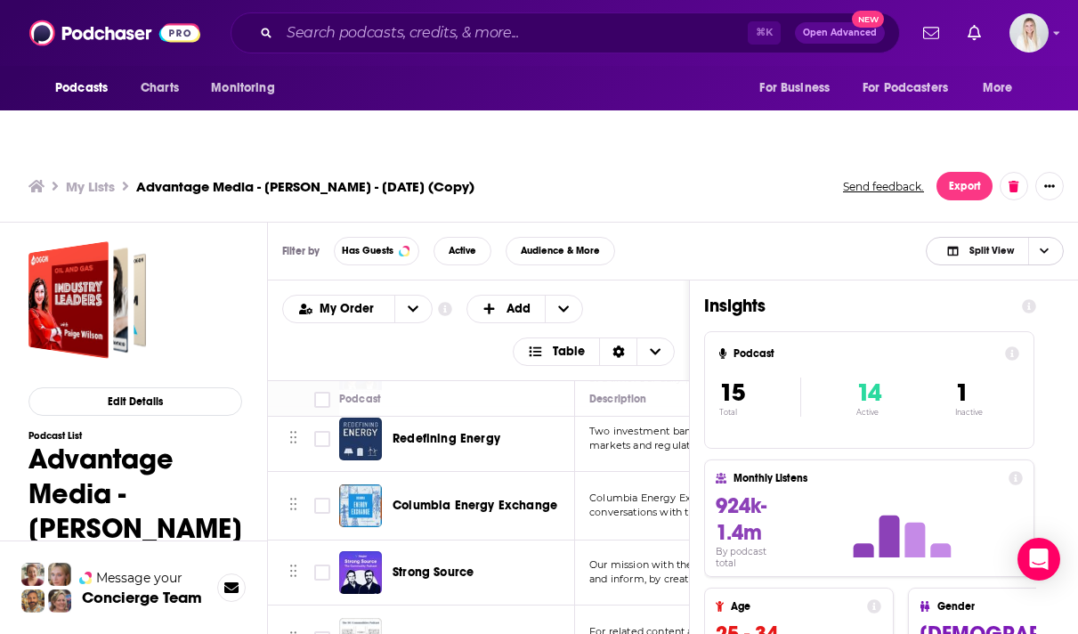
click at [1049, 238] on span "Choose View" at bounding box center [1043, 251] width 30 height 27
click at [1022, 305] on span "Podcast Only" at bounding box center [1005, 310] width 88 height 10
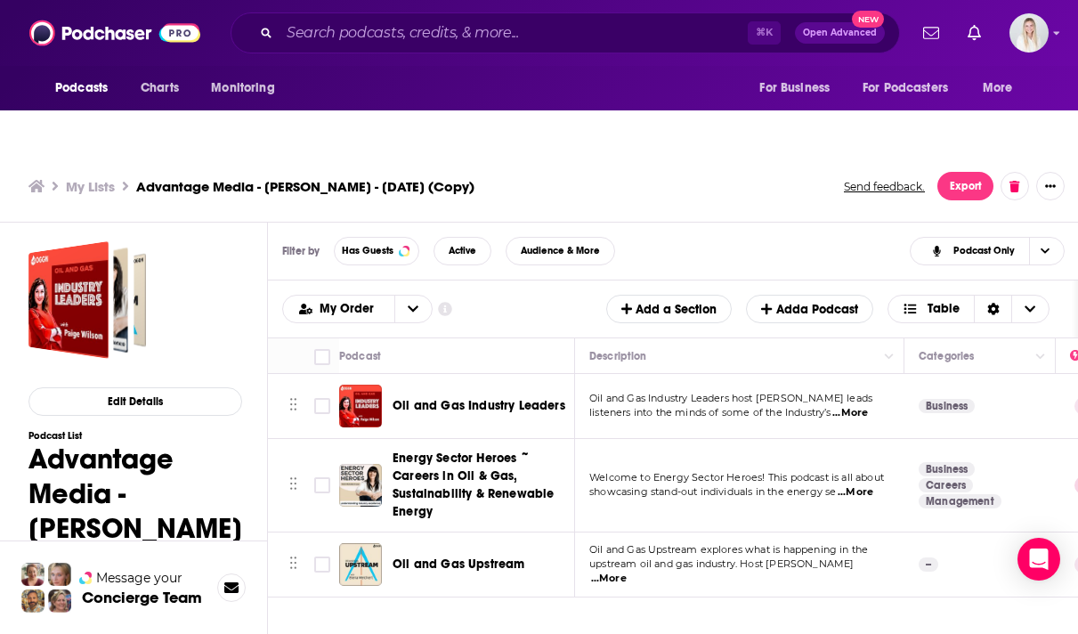
click at [849, 406] on span "...More" at bounding box center [850, 413] width 36 height 14
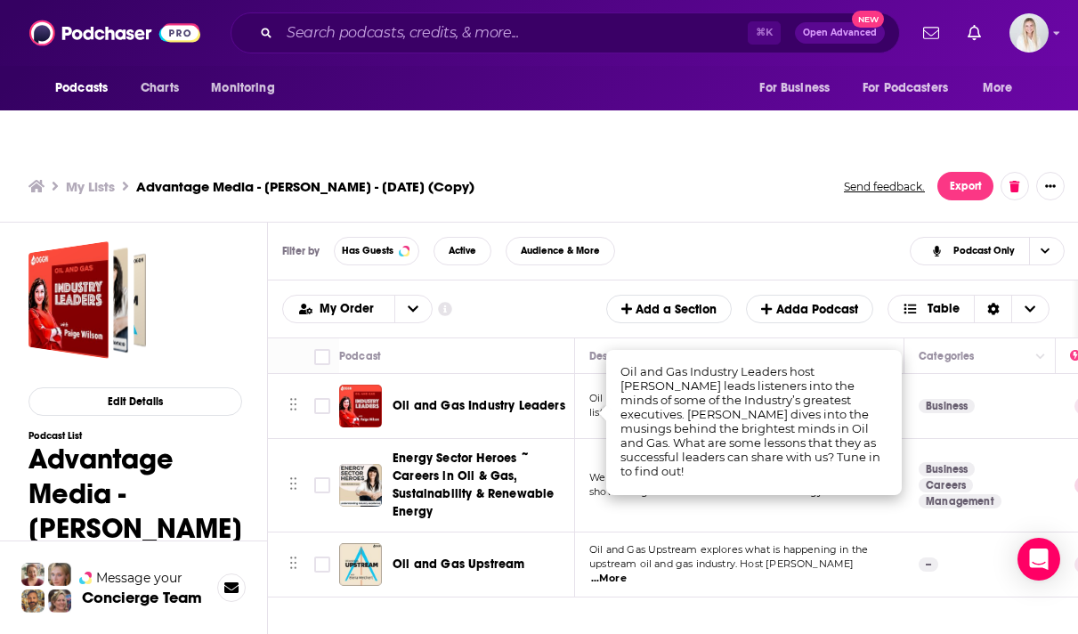
click at [458, 370] on div "Podcasts Charts Monitoring ⌘ K Open Advanced New For Business For Podcasters Mo…" at bounding box center [539, 357] width 1078 height 639
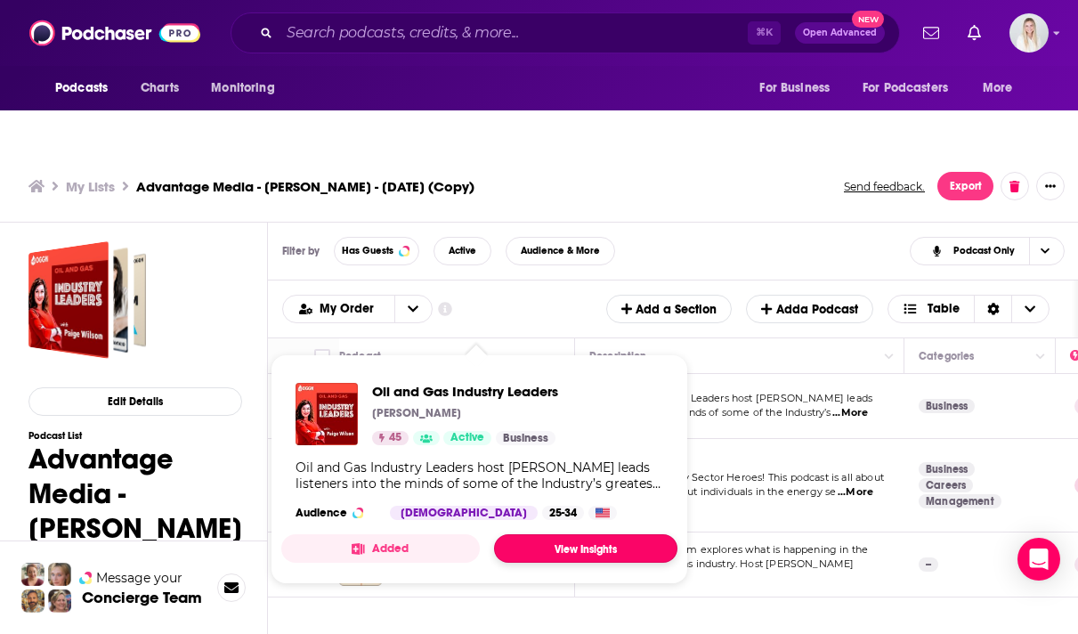
click at [596, 534] on link "View Insights" at bounding box center [585, 548] width 183 height 28
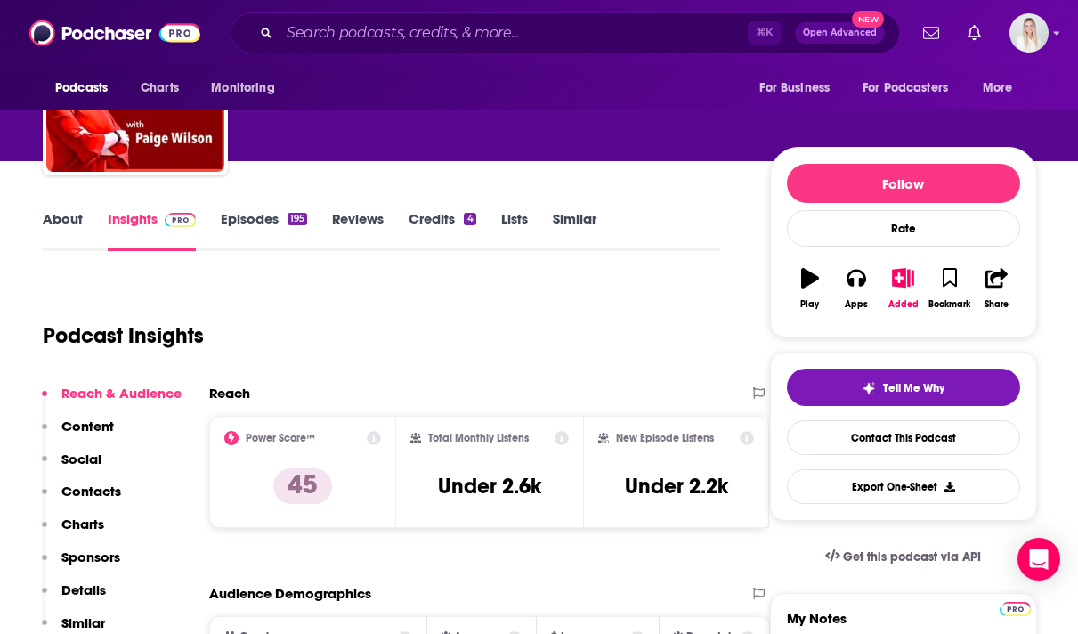
scroll to position [183, 0]
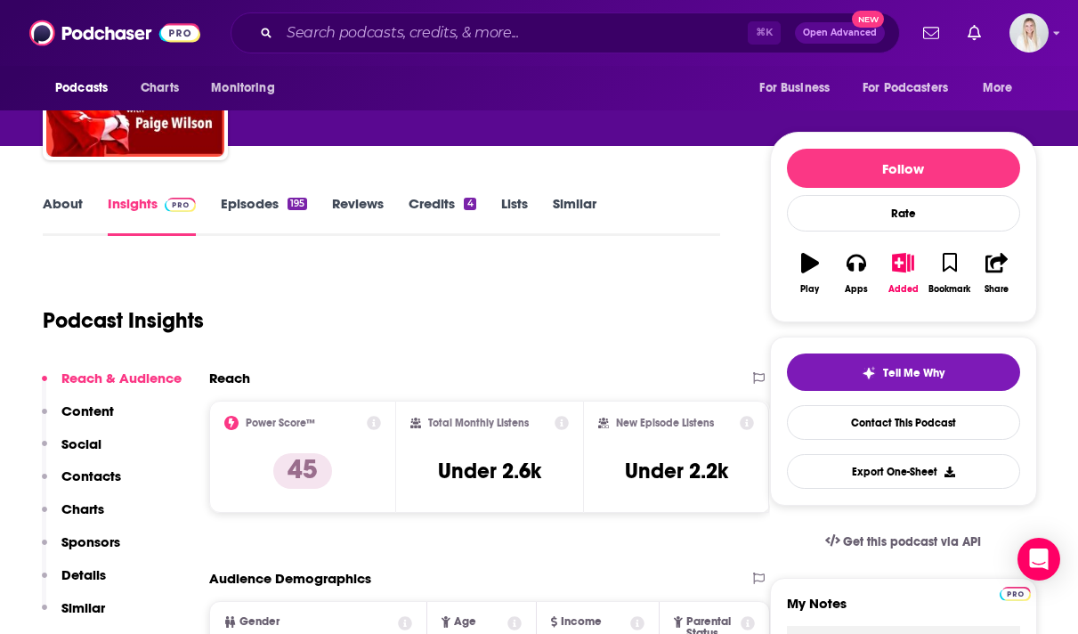
click at [252, 195] on link "Episodes 195" at bounding box center [264, 215] width 86 height 41
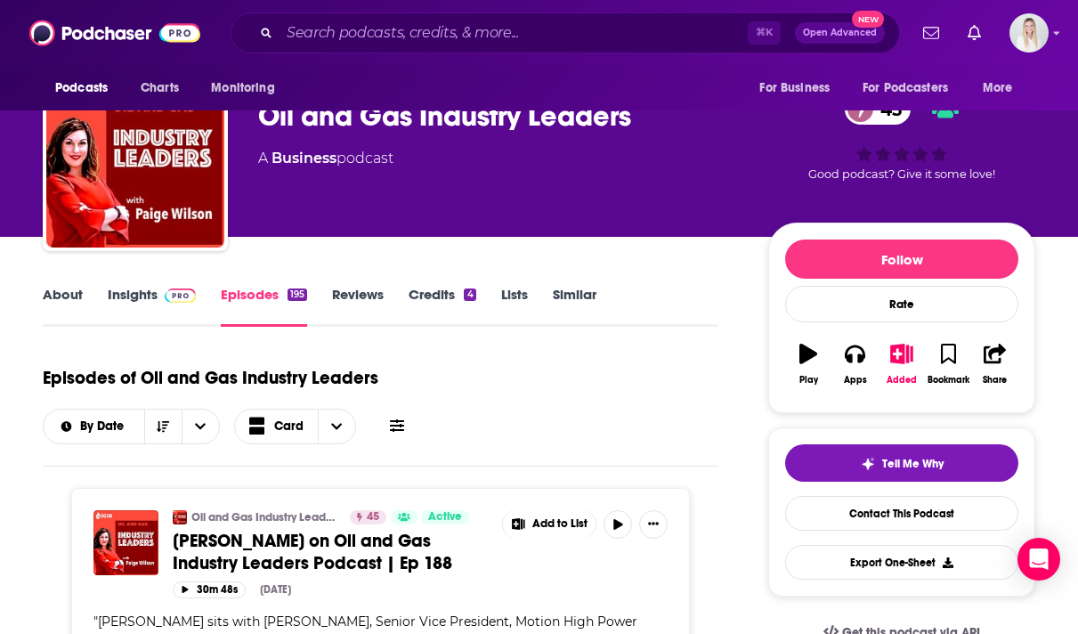
scroll to position [71, 0]
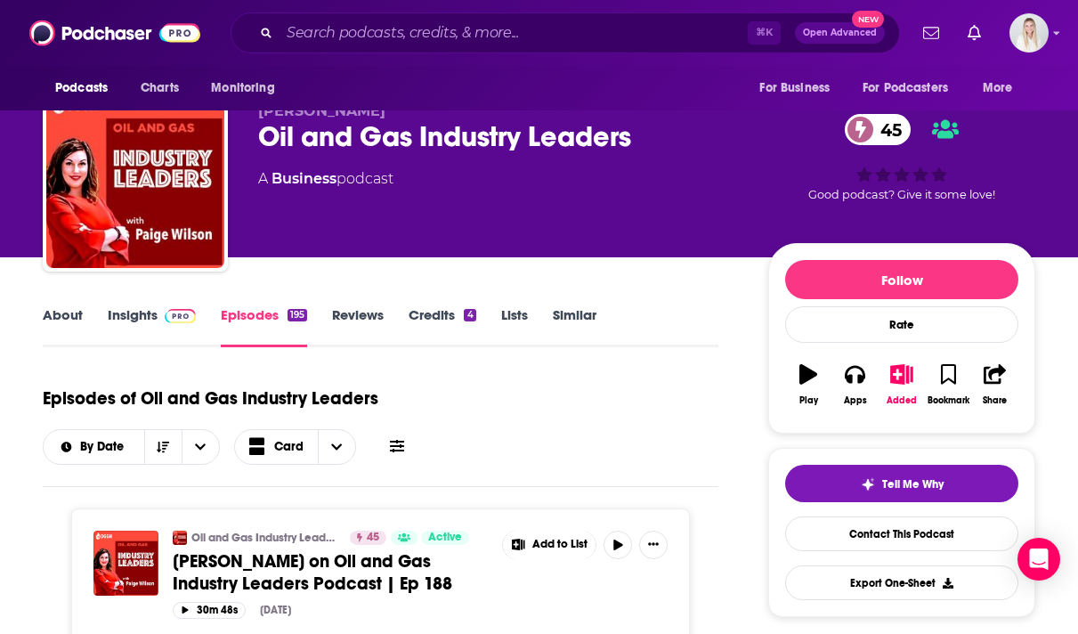
click at [73, 306] on link "About" at bounding box center [63, 326] width 40 height 41
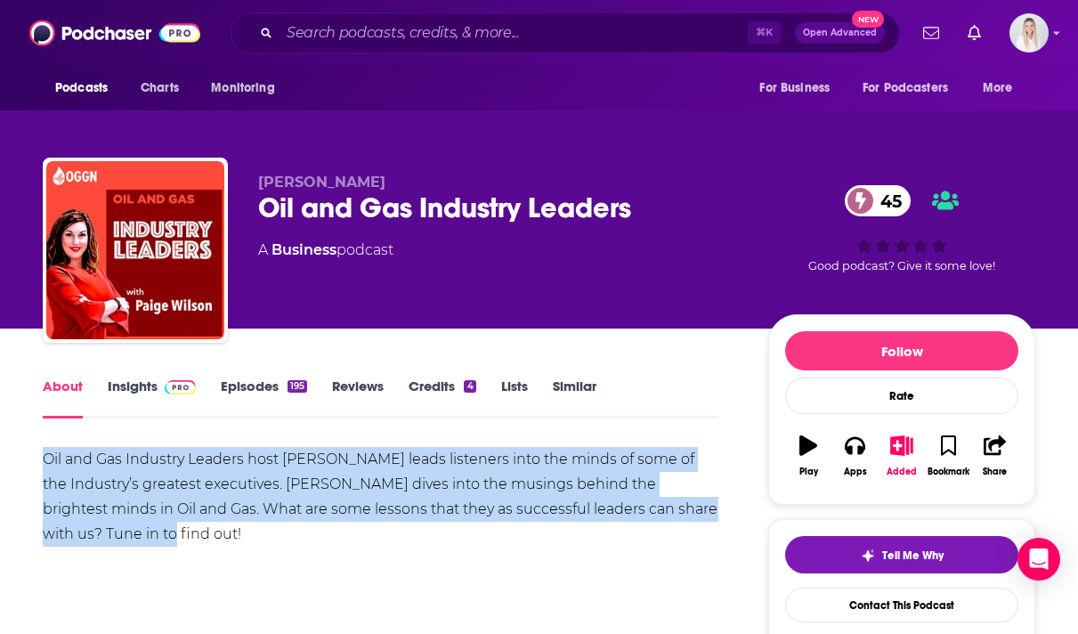
drag, startPoint x: 123, startPoint y: 496, endPoint x: 44, endPoint y: 419, distance: 110.2
click at [44, 447] on div "Oil and Gas Industry Leaders host [PERSON_NAME] leads listeners into the minds …" at bounding box center [381, 497] width 676 height 100
copy div "Oil and Gas Industry Leaders host [PERSON_NAME] leads listeners into the minds …"
click at [174, 501] on div "Oil and Gas Industry Leaders host [PERSON_NAME] leads listeners into the minds …" at bounding box center [381, 497] width 676 height 100
drag, startPoint x: 137, startPoint y: 498, endPoint x: 32, endPoint y: 421, distance: 130.0
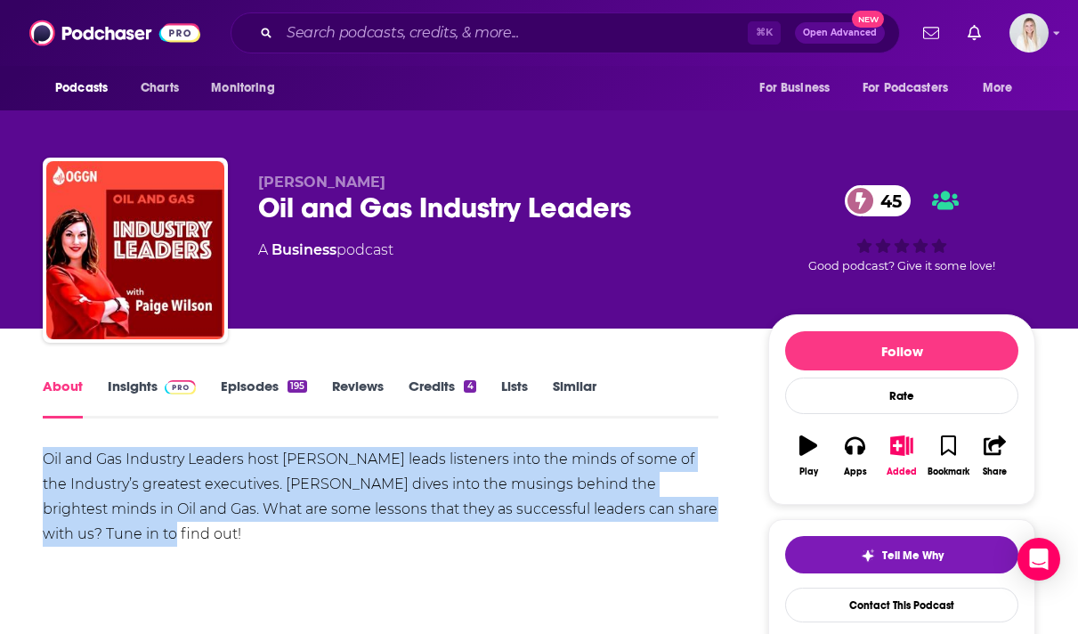
copy div "Oil and Gas Industry Leaders host [PERSON_NAME] leads listeners into the minds …"
click at [250, 377] on link "Episodes 195" at bounding box center [264, 397] width 86 height 41
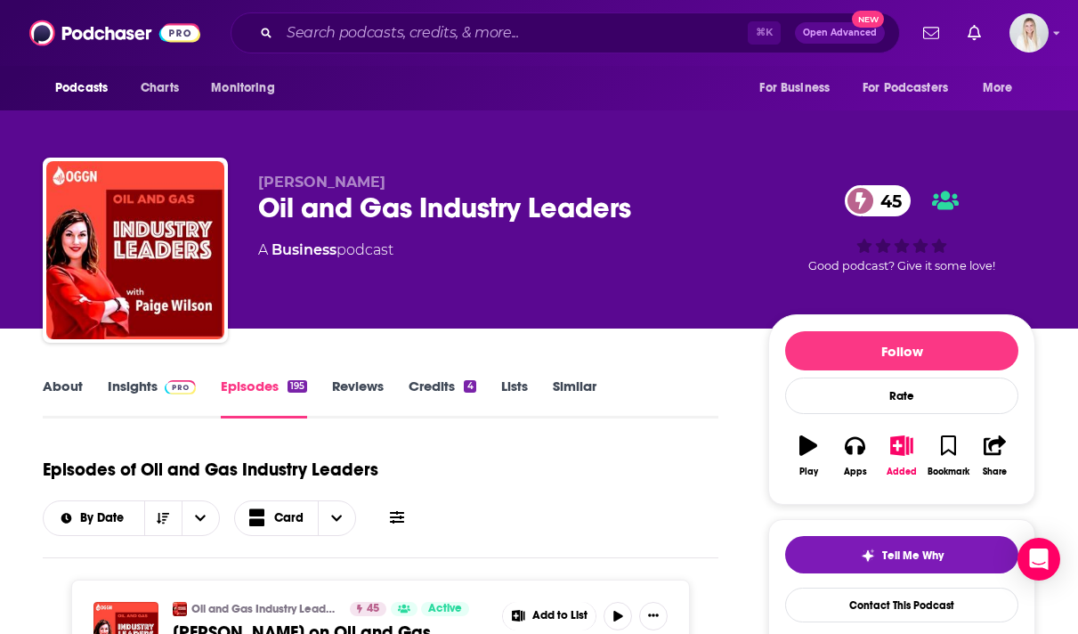
click at [122, 377] on link "Insights" at bounding box center [152, 397] width 88 height 41
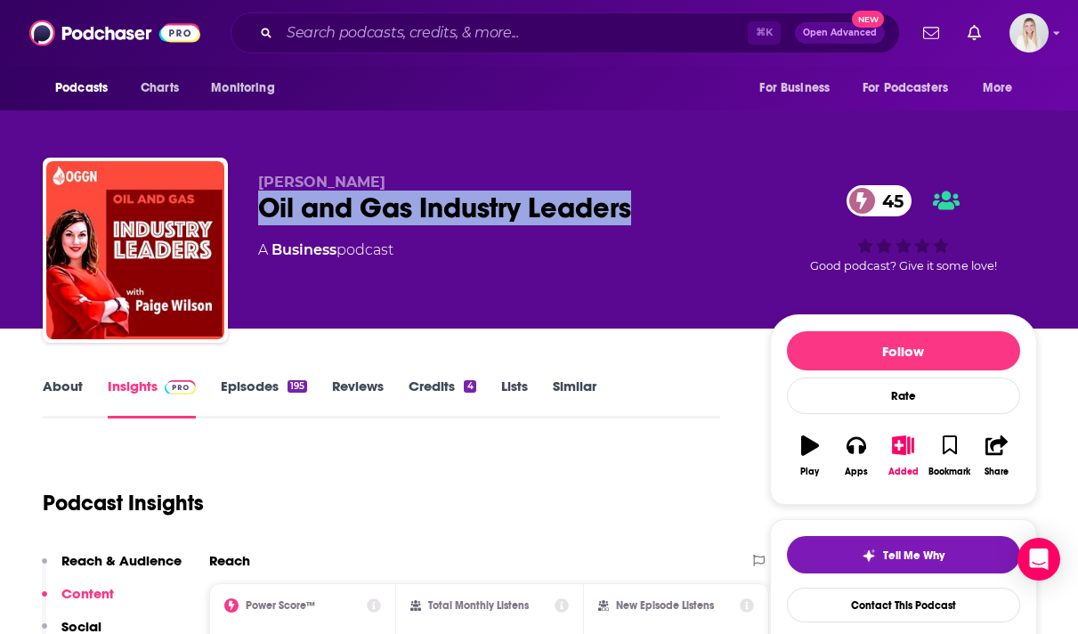
drag, startPoint x: 263, startPoint y: 168, endPoint x: 653, endPoint y: 168, distance: 389.9
click at [653, 191] on div "Oil and Gas Industry Leaders 45" at bounding box center [499, 208] width 483 height 35
copy h2 "Oil and Gas Industry Leaders"
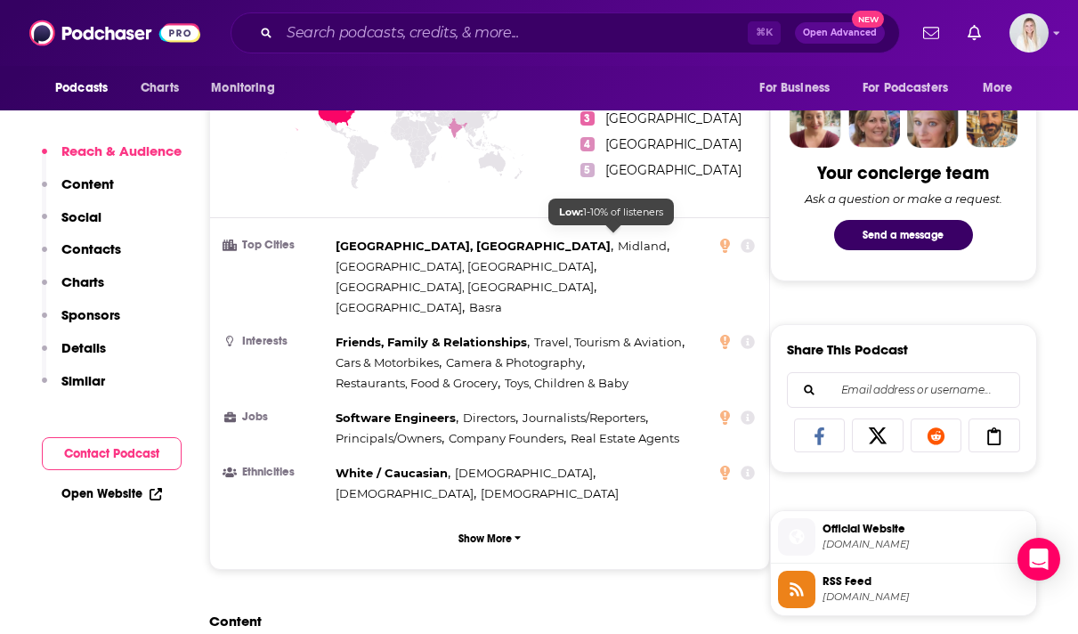
scroll to position [1272, 0]
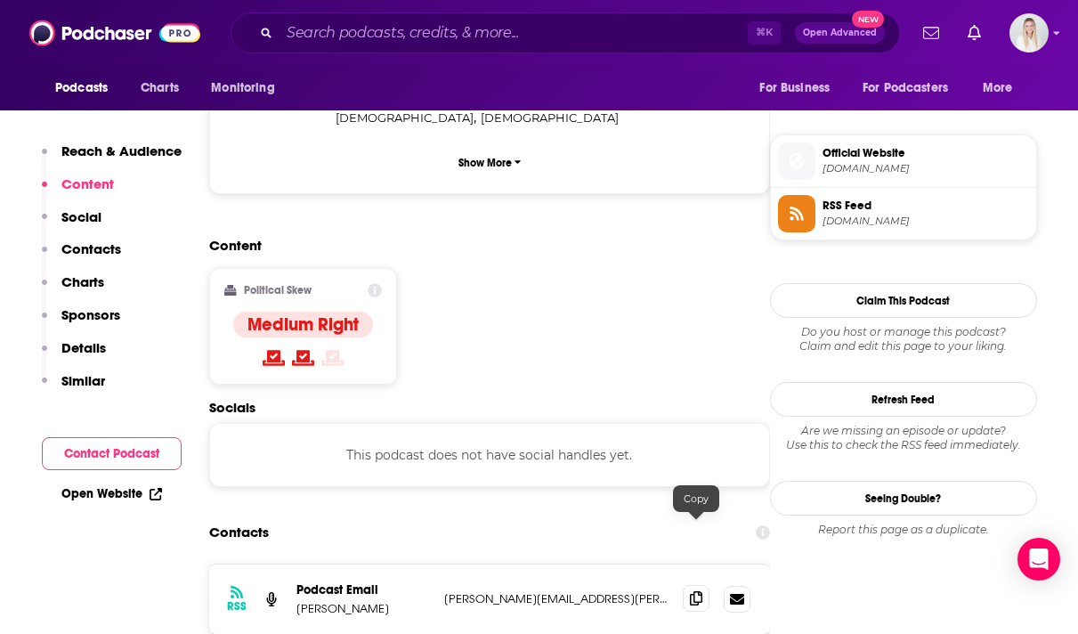
click at [698, 591] on icon at bounding box center [696, 598] width 12 height 14
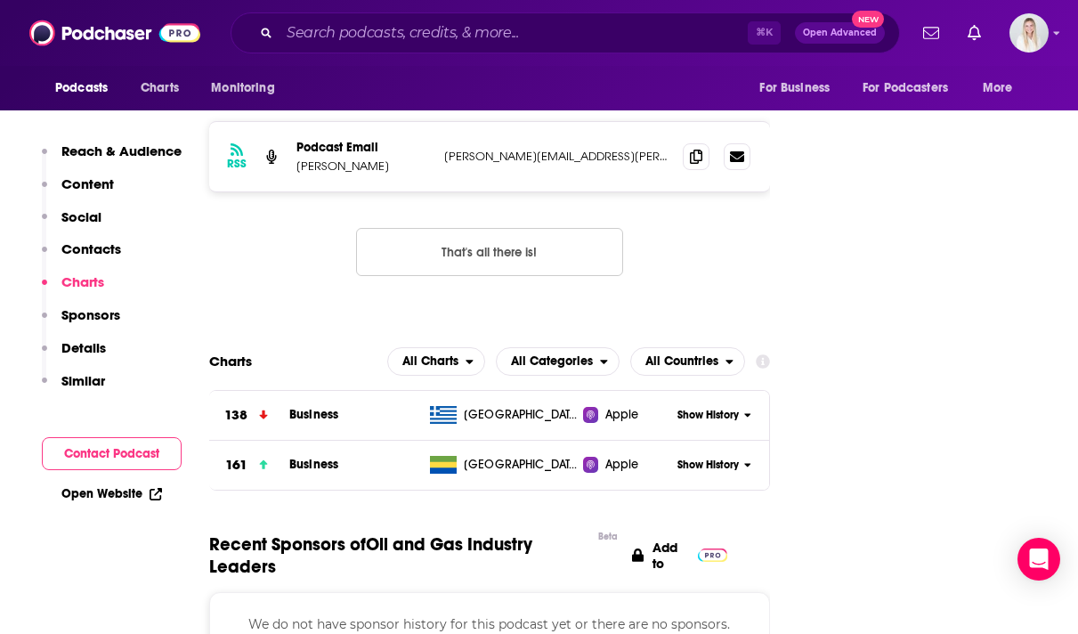
scroll to position [1436, 0]
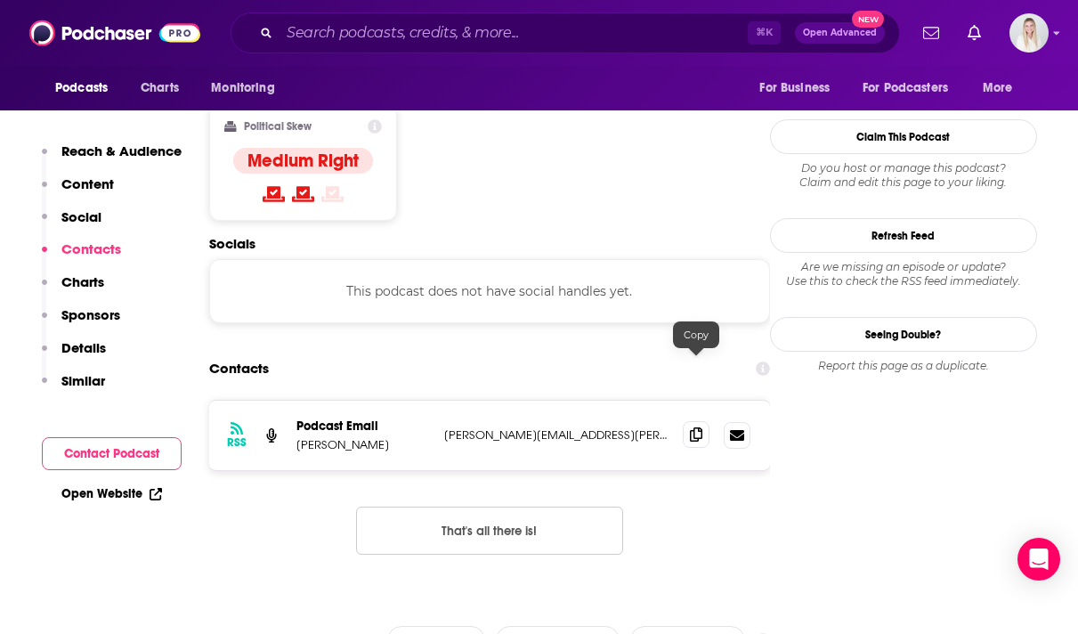
click at [694, 427] on icon at bounding box center [696, 434] width 12 height 14
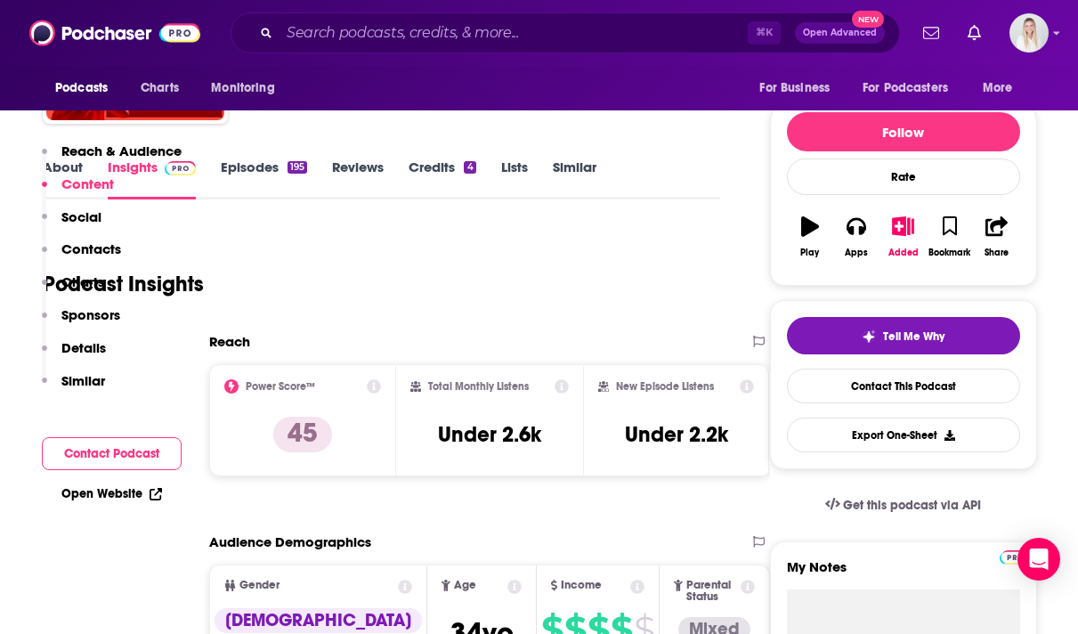
scroll to position [0, 0]
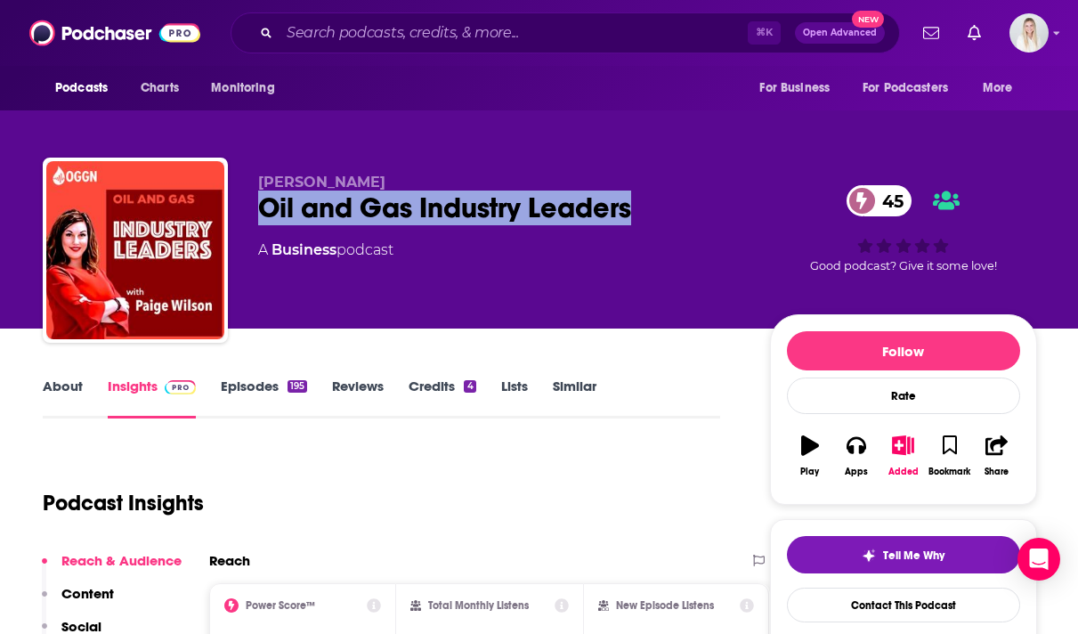
drag, startPoint x: 264, startPoint y: 166, endPoint x: 679, endPoint y: 160, distance: 415.8
click at [679, 191] on div "Oil and Gas Industry Leaders 45" at bounding box center [499, 208] width 483 height 35
copy h2 "Oil and Gas Industry Leaders"
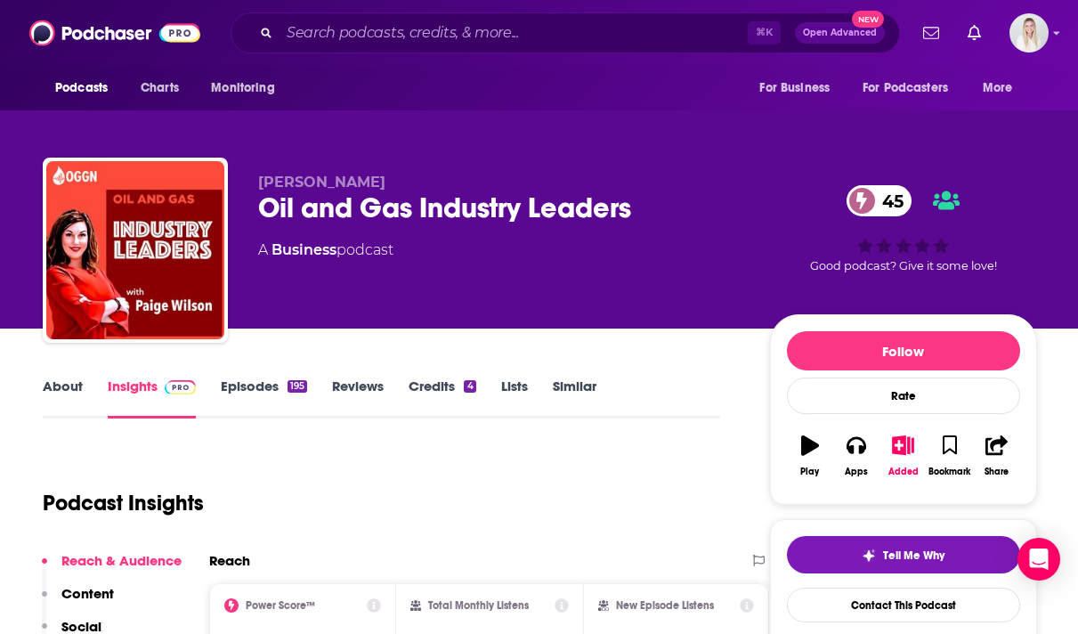
scroll to position [1, 0]
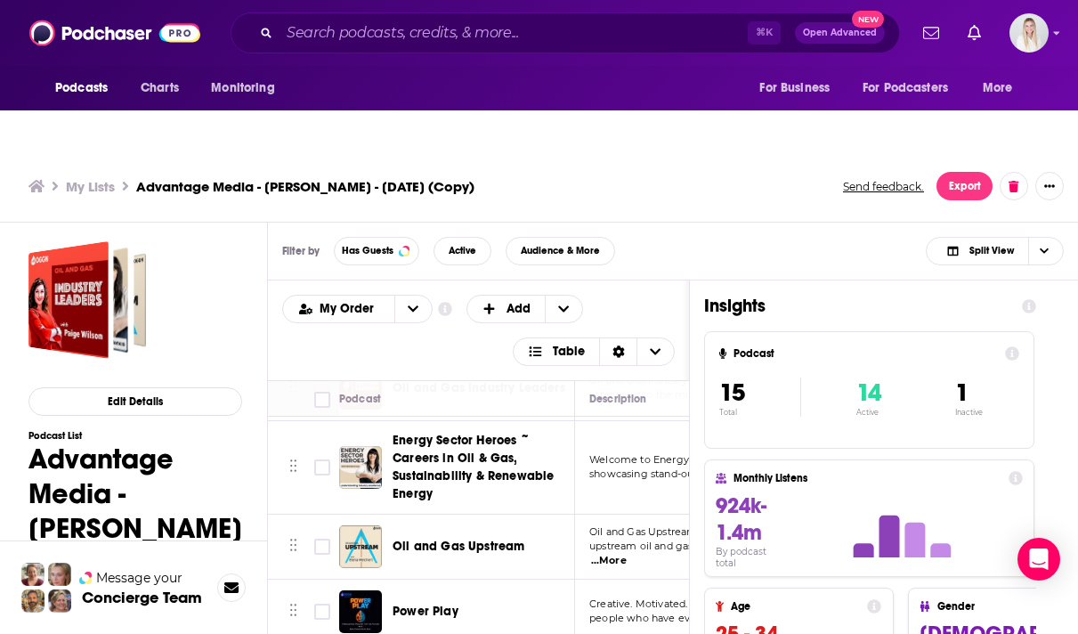
scroll to position [61, 0]
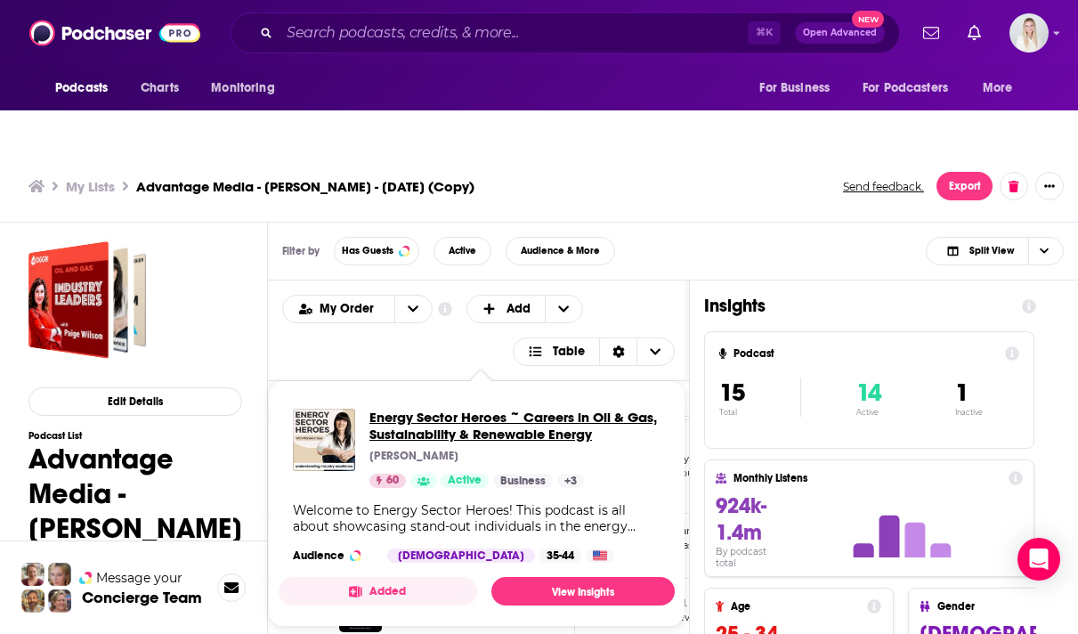
click at [470, 409] on span "Energy Sector Heroes ~ Careers in Oil & Gas, Sustainability & Renewable Energy" at bounding box center [514, 426] width 291 height 34
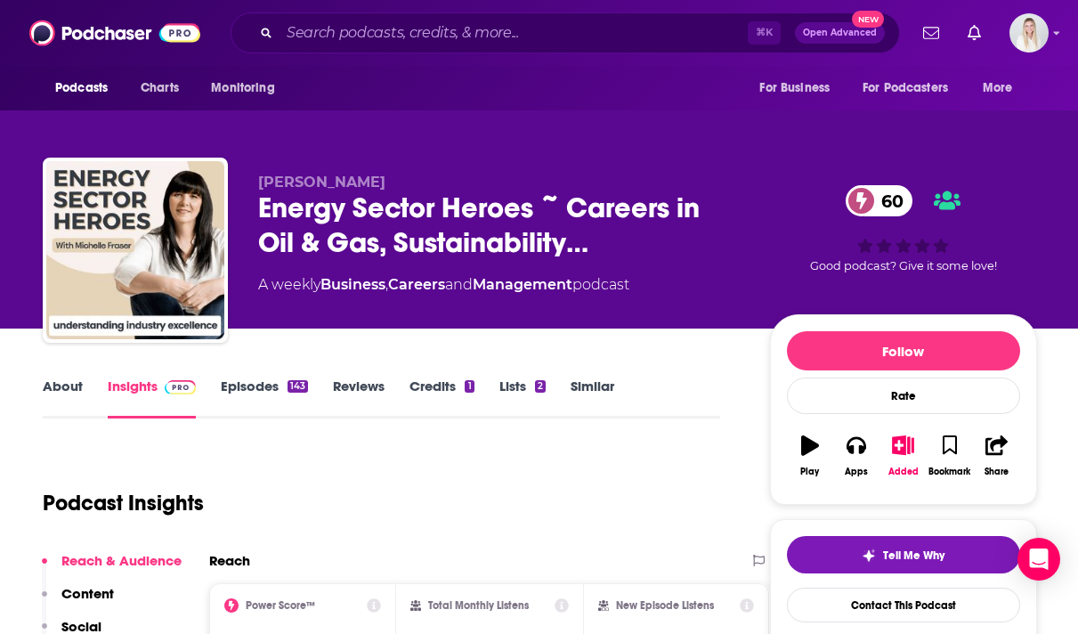
scroll to position [158, 0]
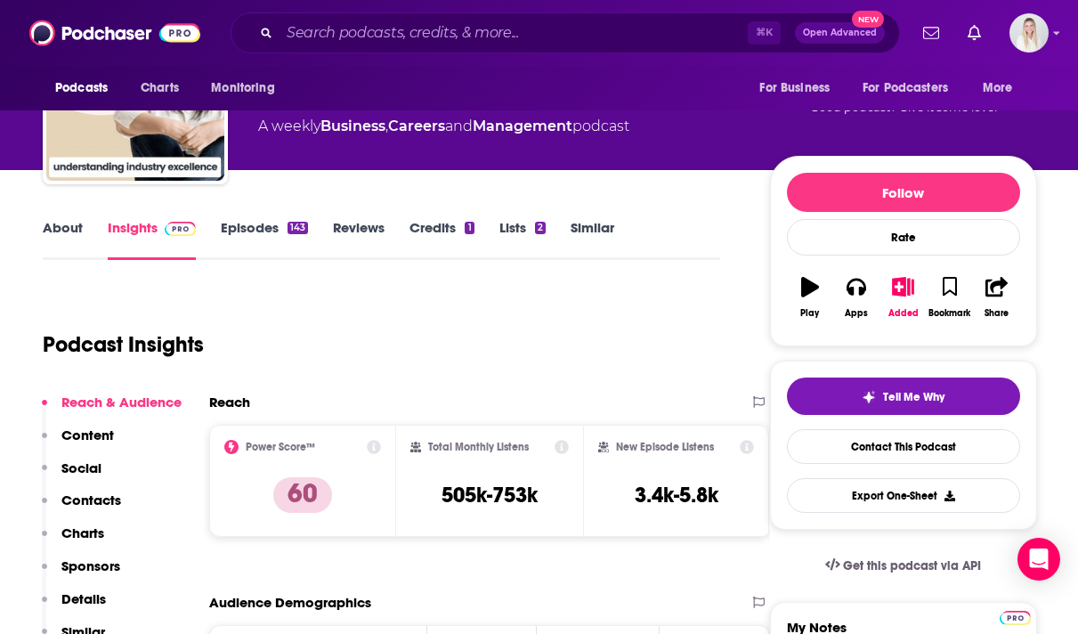
click at [238, 219] on link "Episodes 143" at bounding box center [264, 239] width 87 height 41
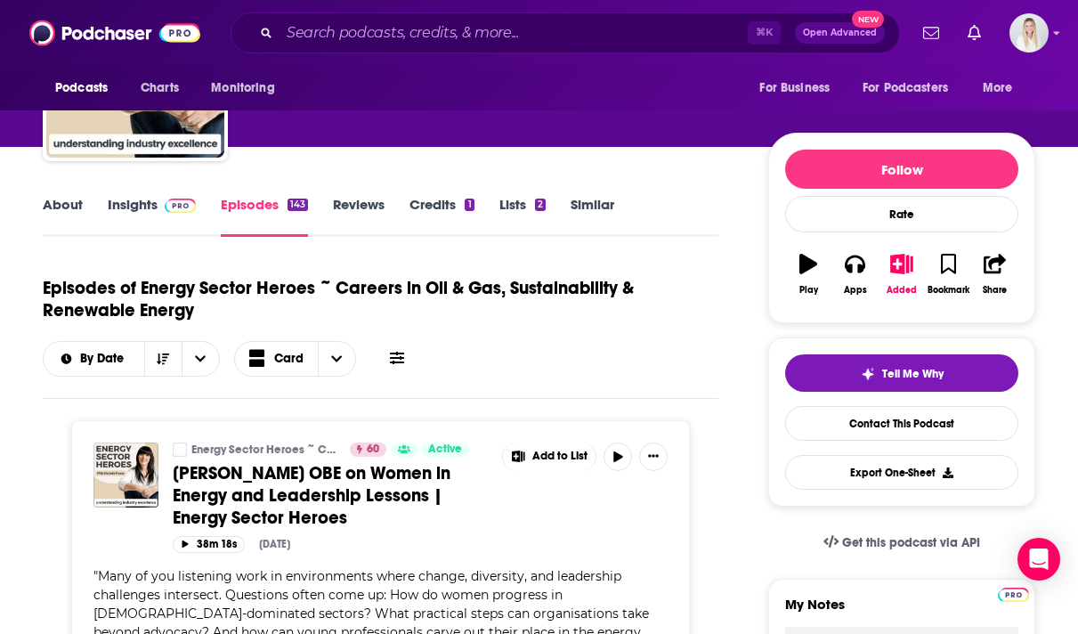
scroll to position [140, 0]
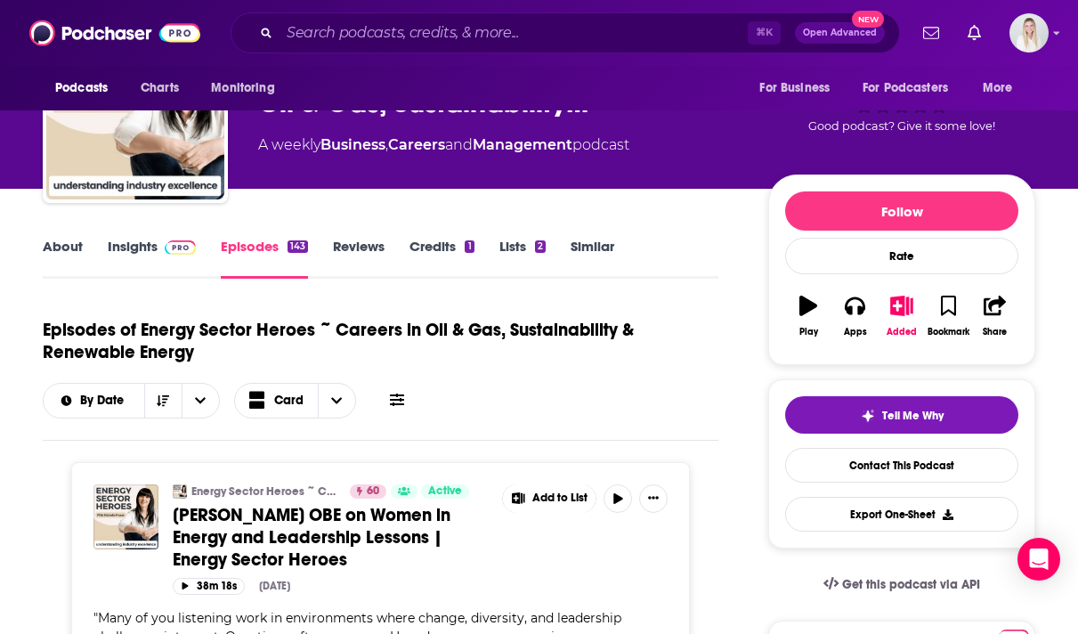
click at [68, 238] on link "About" at bounding box center [63, 258] width 40 height 41
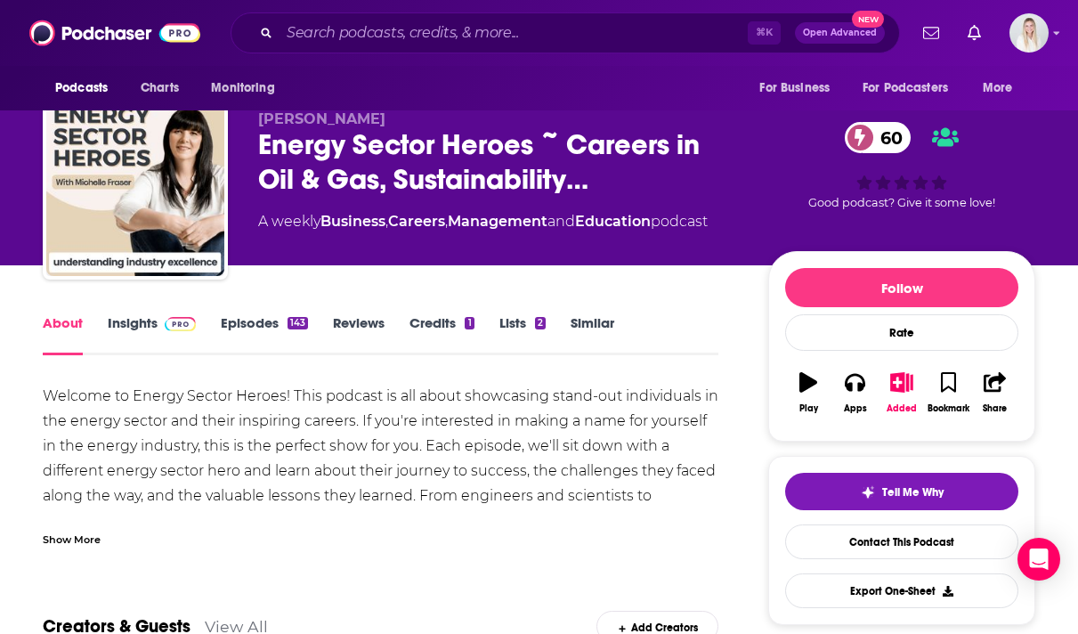
scroll to position [81, 0]
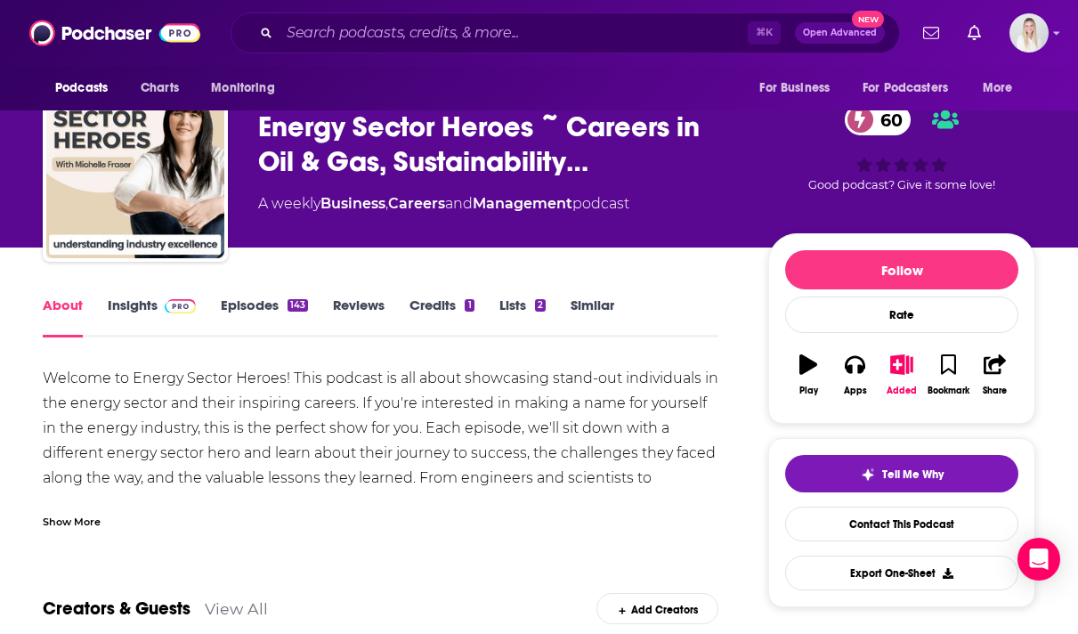
click at [96, 512] on div "Show More" at bounding box center [72, 520] width 58 height 17
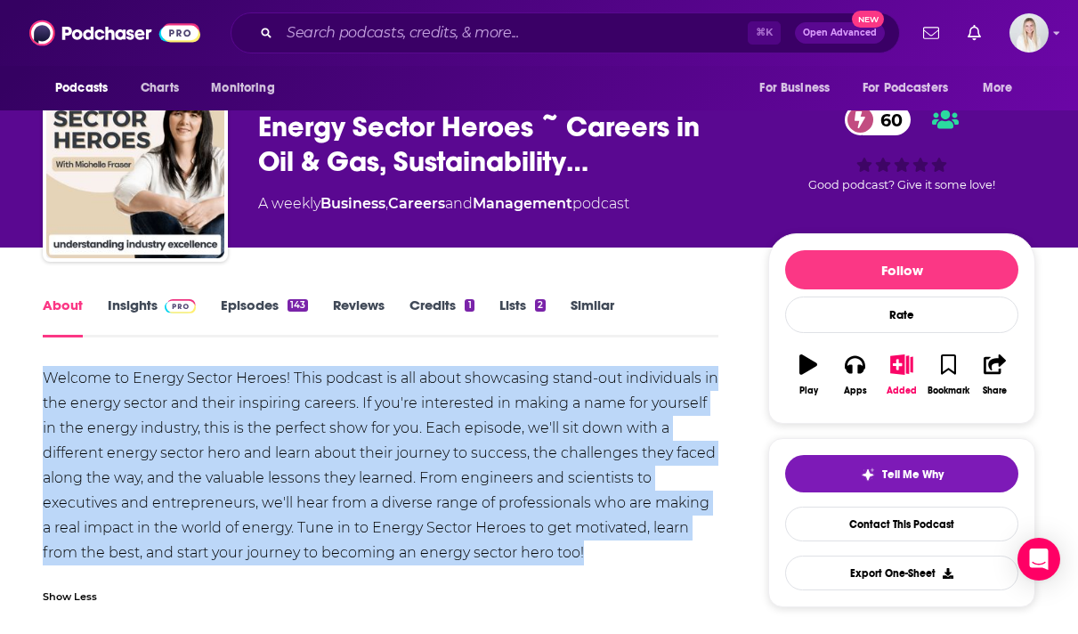
drag, startPoint x: 590, startPoint y: 523, endPoint x: 45, endPoint y: 341, distance: 574.6
click at [45, 366] on div "Welcome to Energy Sector Heroes! This podcast is all about showcasing stand-out…" at bounding box center [381, 465] width 676 height 199
copy div "Welcome to Energy Sector Heroes! This podcast is all about showcasing stand-out…"
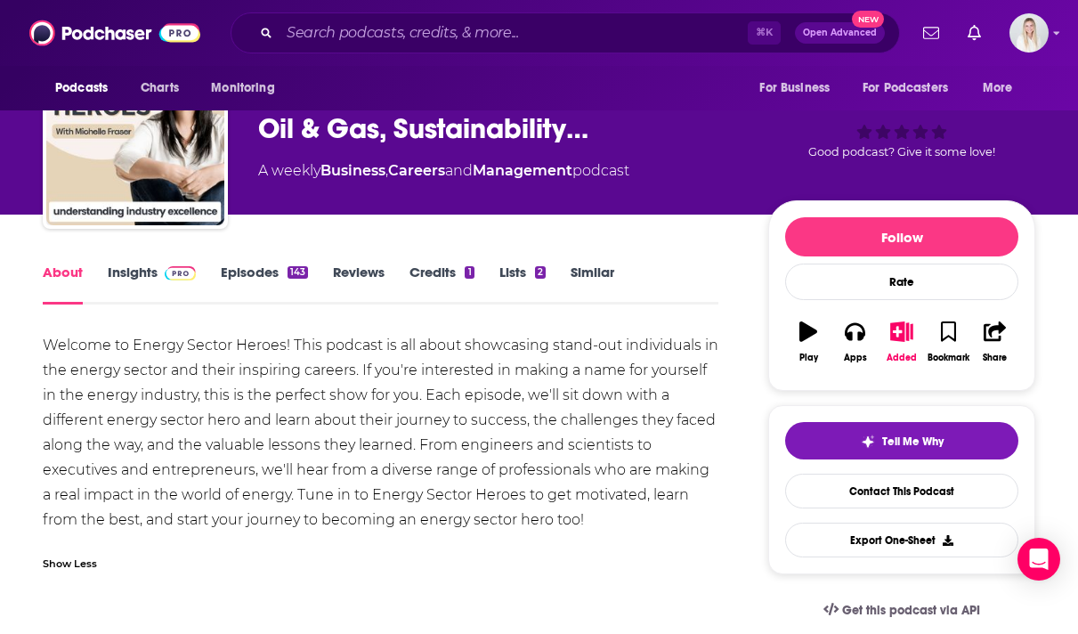
scroll to position [0, 0]
